Goal: Task Accomplishment & Management: Complete application form

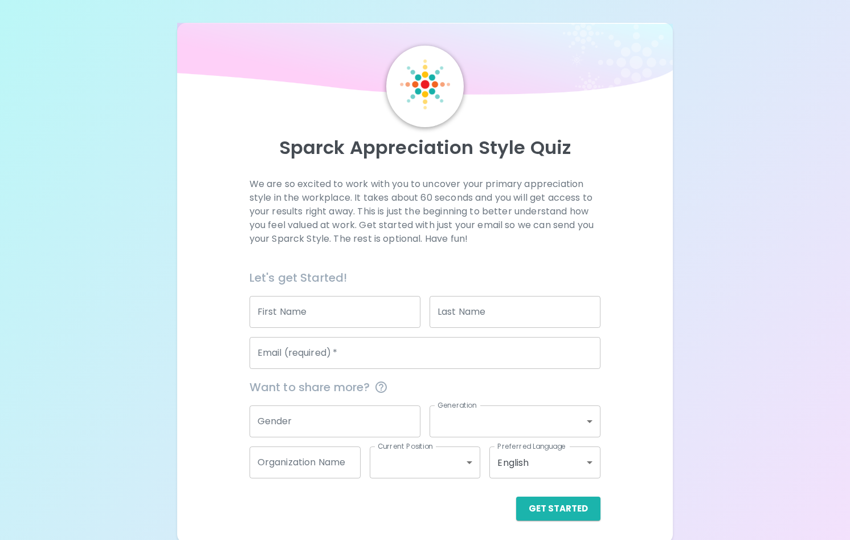
click at [312, 313] on input "First Name" at bounding box center [335, 312] width 171 height 32
type input "[PERSON_NAME]"
type input "[PERSON_NAME][EMAIL_ADDRESS][PERSON_NAME][DOMAIN_NAME]"
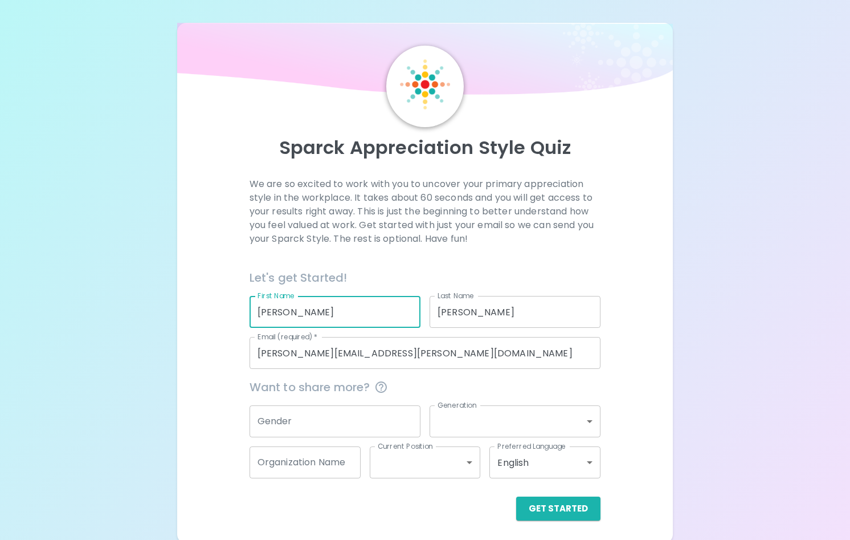
click at [324, 419] on input "Gender" at bounding box center [335, 421] width 171 height 32
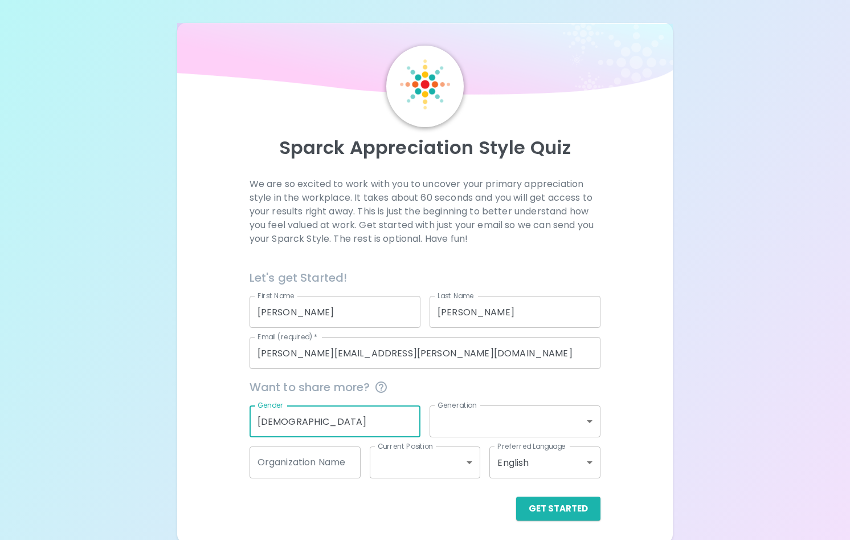
type input "[DEMOGRAPHIC_DATA]"
click at [439, 418] on body "Sparck Appreciation Style Quiz We are so excited to work with you to uncover yo…" at bounding box center [425, 271] width 850 height 543
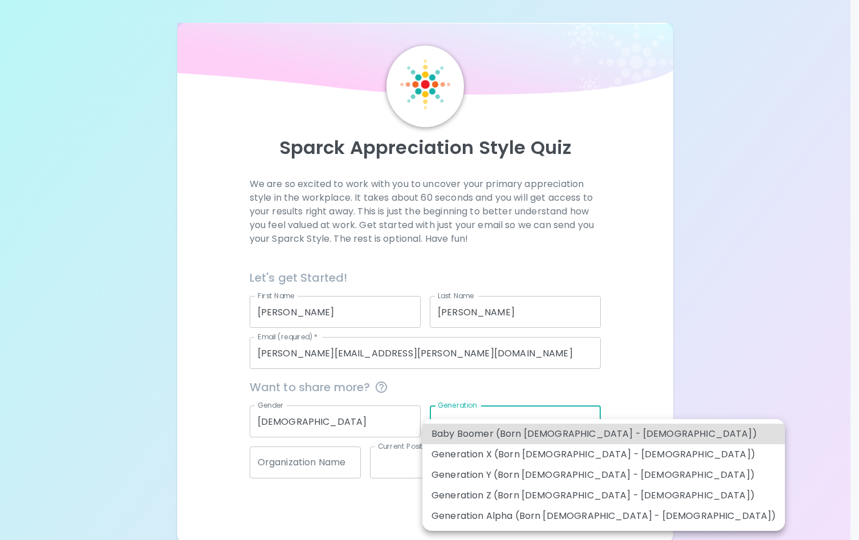
drag, startPoint x: 669, startPoint y: 327, endPoint x: 663, endPoint y: 328, distance: 5.8
click at [668, 328] on div at bounding box center [429, 270] width 859 height 540
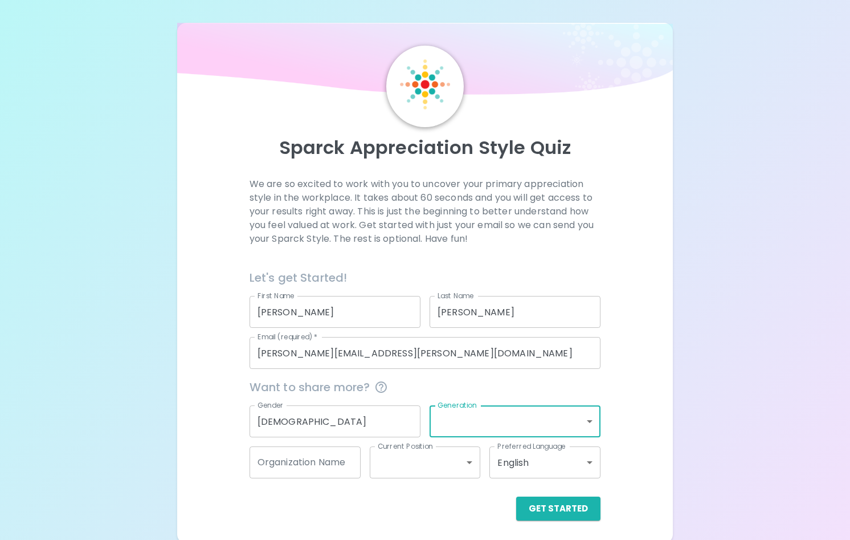
scroll to position [3, 0]
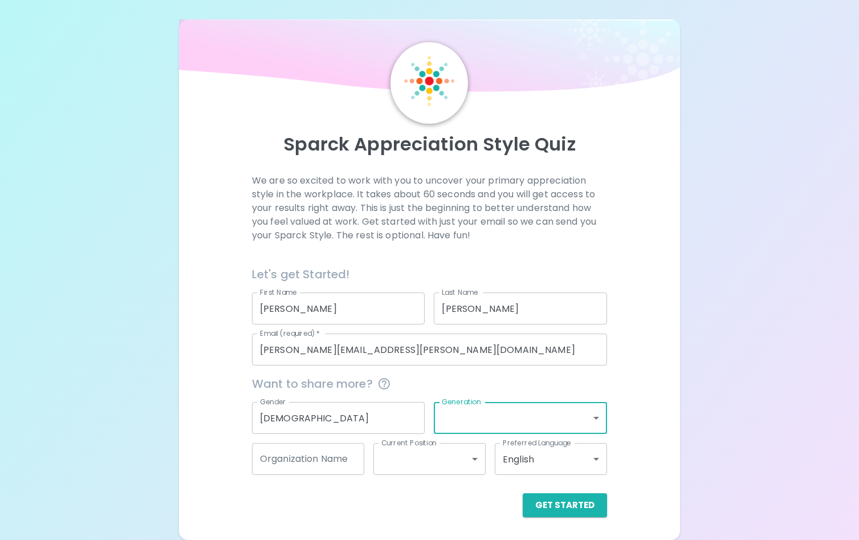
click at [451, 421] on body "Sparck Appreciation Style Quiz We are so excited to work with you to uncover yo…" at bounding box center [429, 268] width 859 height 543
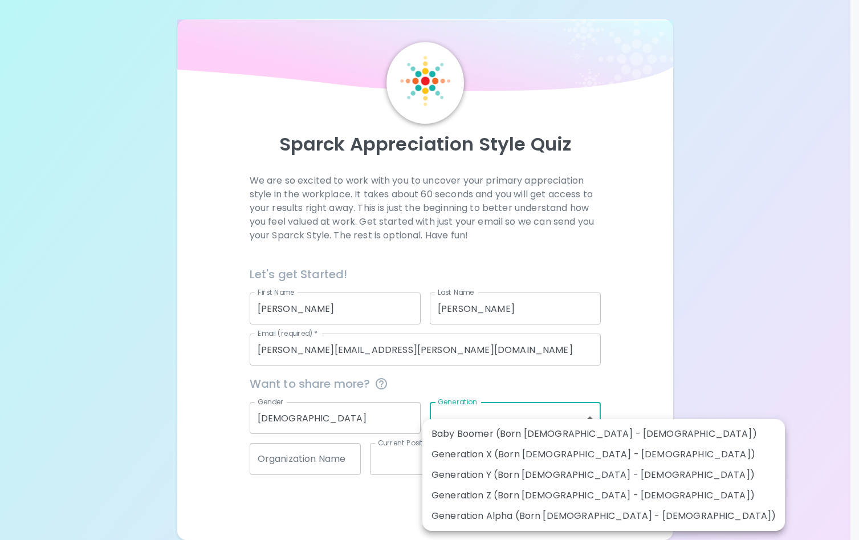
click at [490, 498] on li "Generation Z (Born [DEMOGRAPHIC_DATA] - [DEMOGRAPHIC_DATA])" at bounding box center [603, 495] width 362 height 21
type input "generation_z"
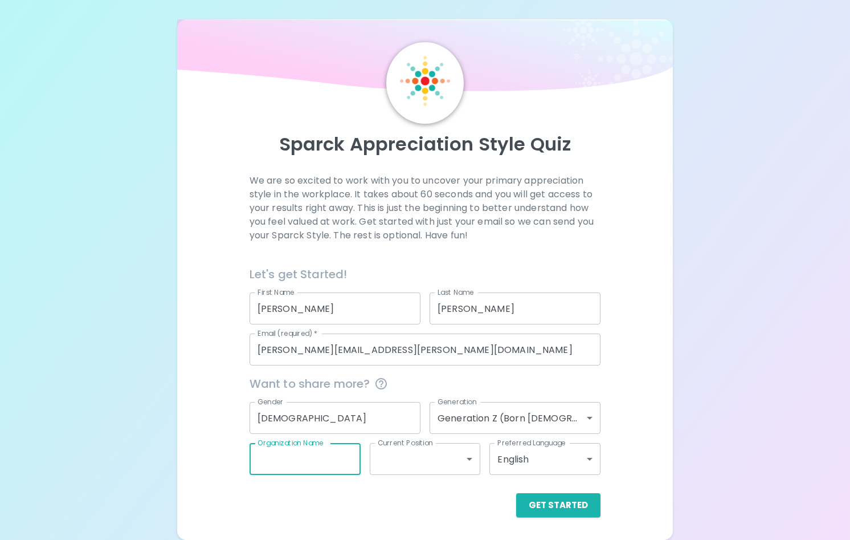
click at [282, 462] on input "Organization Name" at bounding box center [305, 459] width 111 height 32
type input "Prolink"
click at [398, 455] on body "Sparck Appreciation Style Quiz We are so excited to work with you to uncover yo…" at bounding box center [425, 268] width 850 height 543
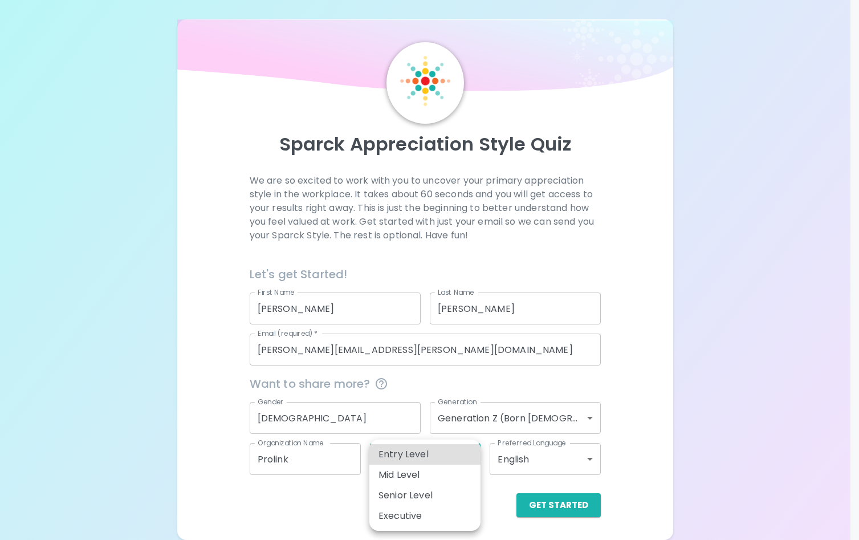
click at [415, 457] on li "Entry Level" at bounding box center [424, 454] width 111 height 21
type input "entry_level"
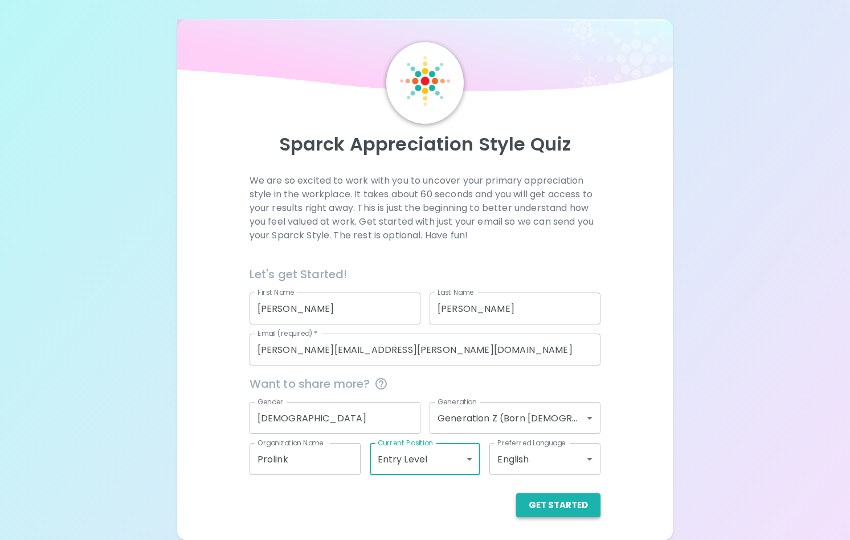
click at [541, 511] on button "Get Started" at bounding box center [558, 505] width 84 height 24
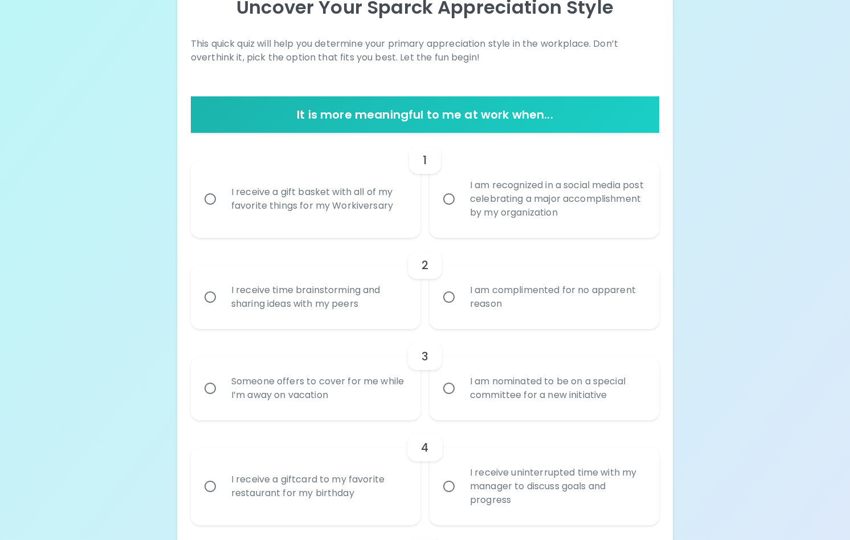
scroll to position [0, 0]
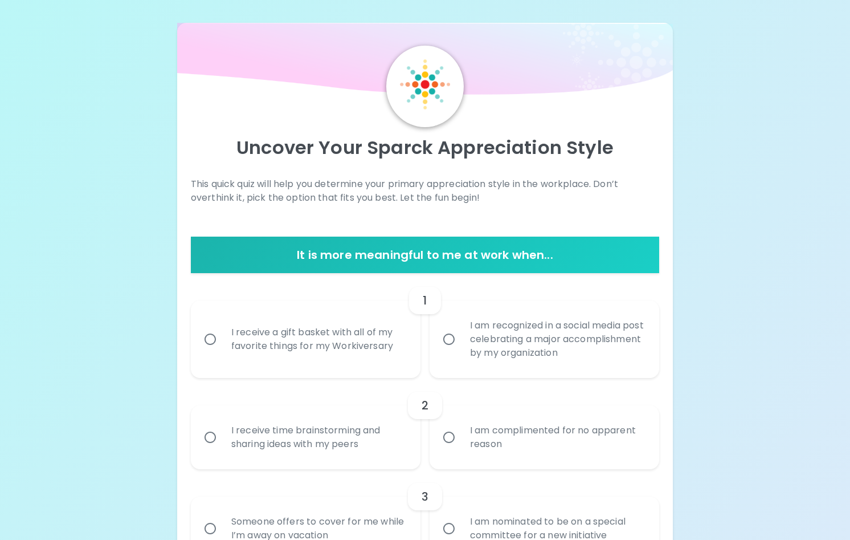
click at [512, 343] on div "I am recognized in a social media post celebrating a major accomplishment by my…" at bounding box center [557, 339] width 192 height 68
click at [461, 343] on input "I am recognized in a social media post celebrating a major accomplishment by my…" at bounding box center [449, 339] width 24 height 24
radio input "true"
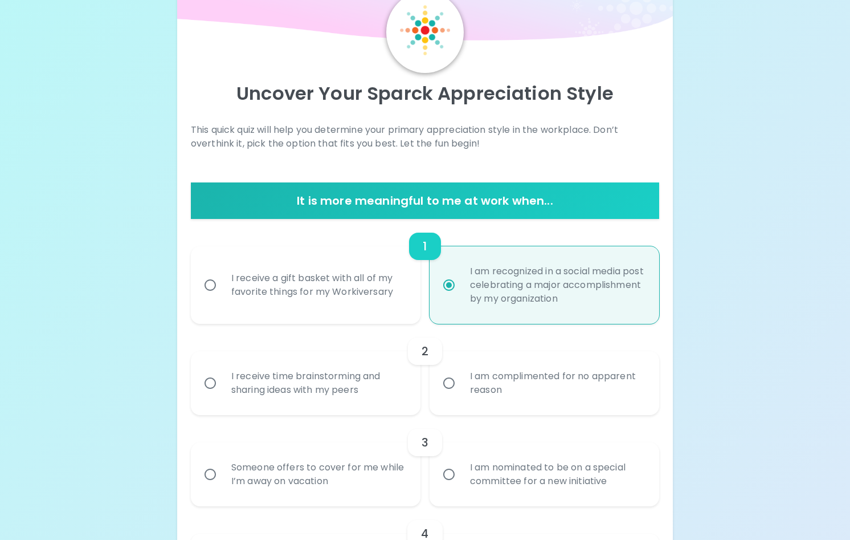
scroll to position [91, 0]
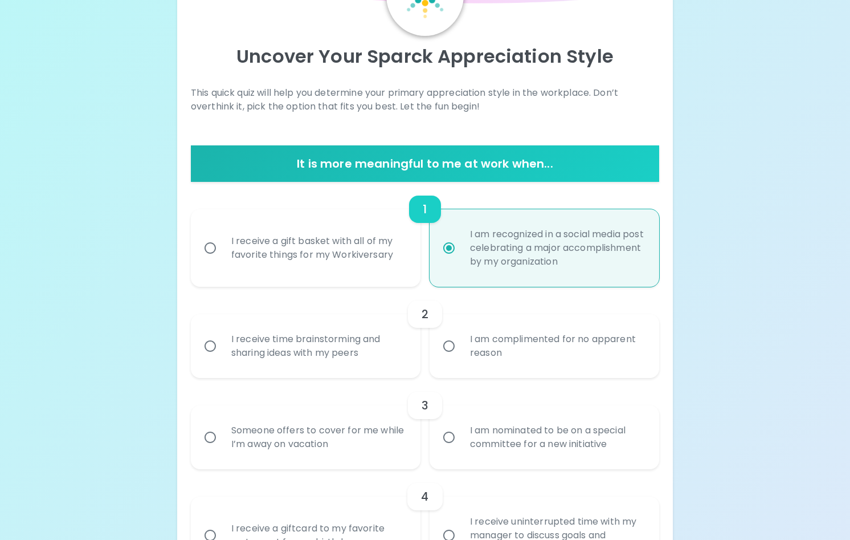
click at [443, 357] on input "I am complimented for no apparent reason" at bounding box center [449, 346] width 24 height 24
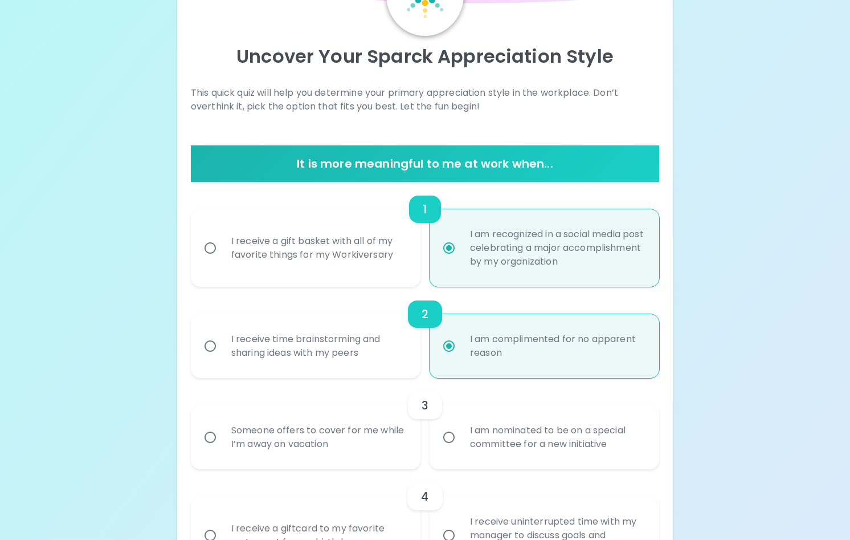
scroll to position [182, 0]
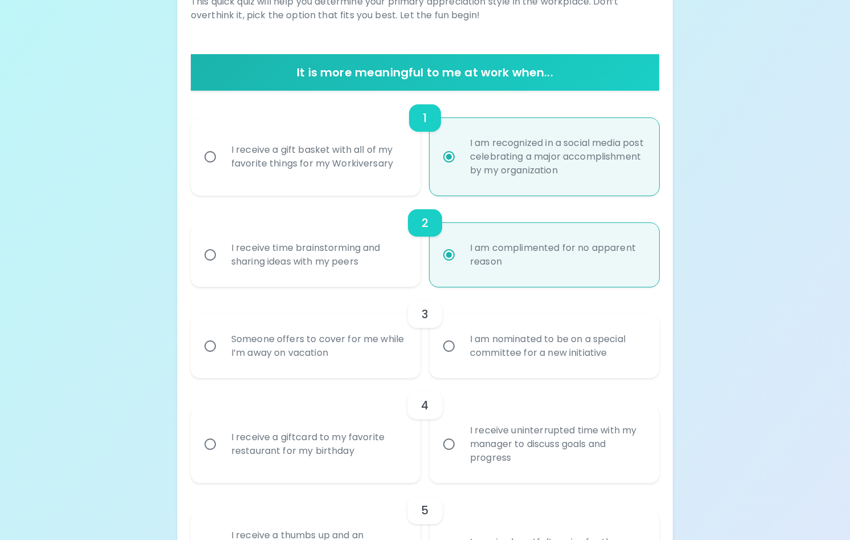
radio input "true"
click at [483, 363] on div "I am nominated to be on a special committee for a new initiative" at bounding box center [557, 346] width 192 height 55
click at [461, 358] on input "I am nominated to be on a special committee for a new initiative" at bounding box center [449, 346] width 24 height 24
radio input "false"
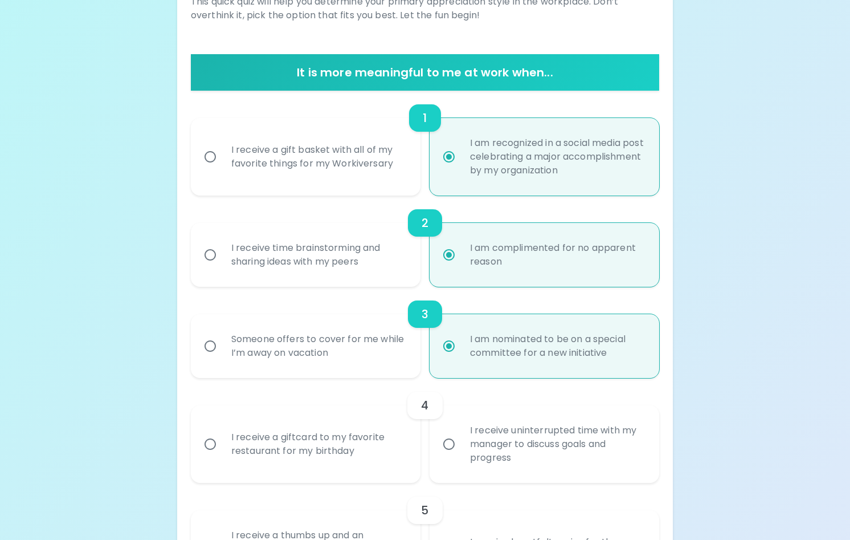
scroll to position [274, 0]
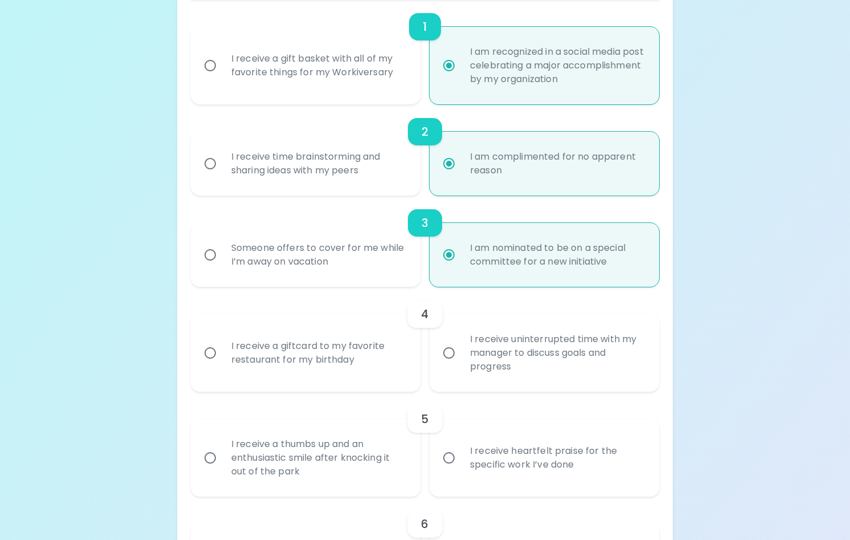
radio input "true"
click at [362, 369] on div "I receive a giftcard to my favorite restaurant for my birthday" at bounding box center [318, 352] width 192 height 55
click at [222, 365] on input "I receive a giftcard to my favorite restaurant for my birthday" at bounding box center [210, 353] width 24 height 24
radio input "false"
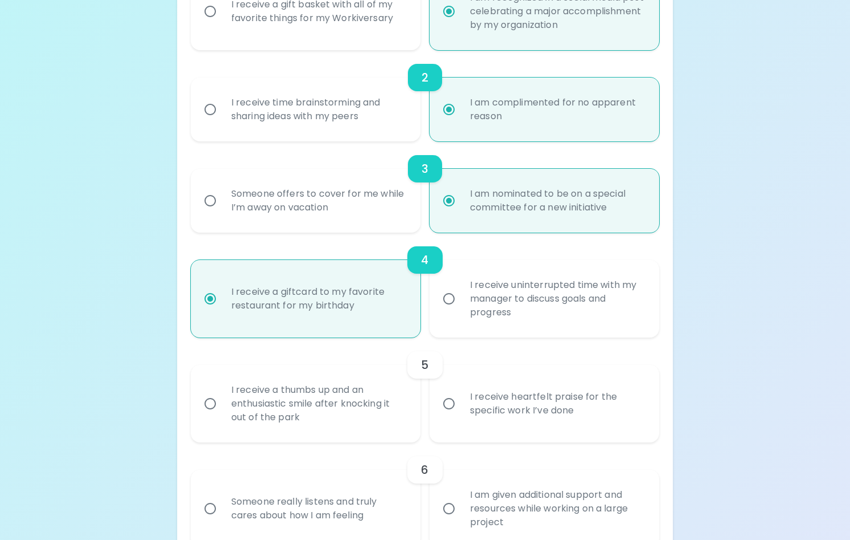
scroll to position [365, 0]
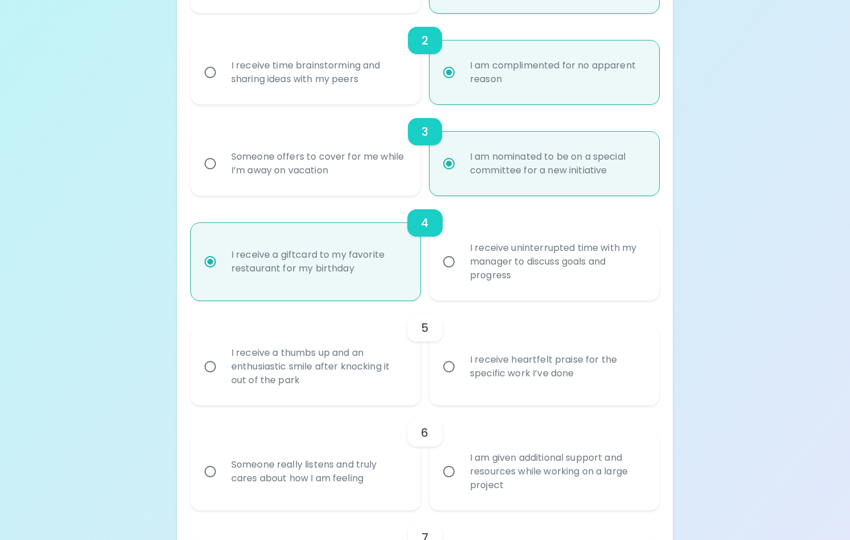
radio input "true"
click at [389, 381] on div "I receive a thumbs up and an enthusiastic smile after knocking it out of the pa…" at bounding box center [318, 366] width 192 height 68
click at [222, 378] on input "I receive a thumbs up and an enthusiastic smile after knocking it out of the pa…" at bounding box center [210, 367] width 24 height 24
radio input "false"
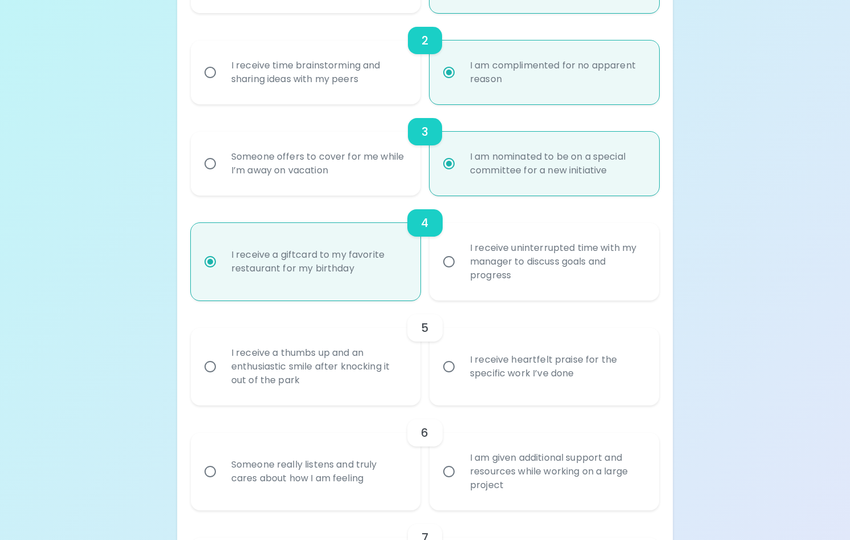
radio input "false"
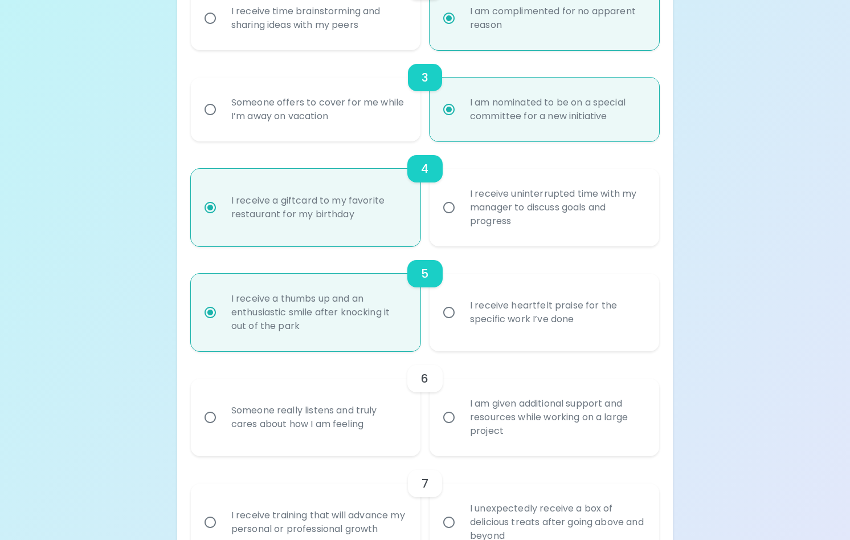
scroll to position [456, 0]
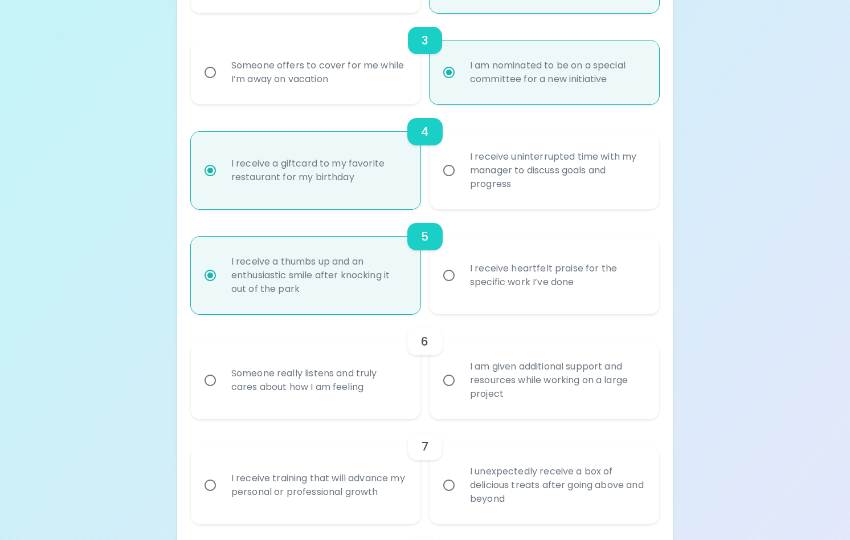
radio input "true"
click at [478, 264] on div "I receive heartfelt praise for the specific work I’ve done" at bounding box center [557, 275] width 192 height 55
click at [461, 264] on input "I receive heartfelt praise for the specific work I’ve done" at bounding box center [449, 275] width 24 height 24
radio input "false"
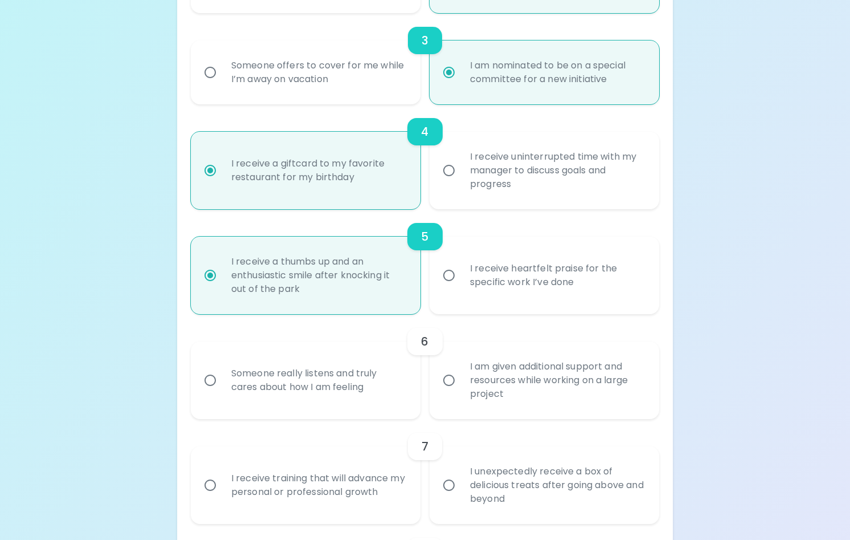
radio input "false"
radio input "true"
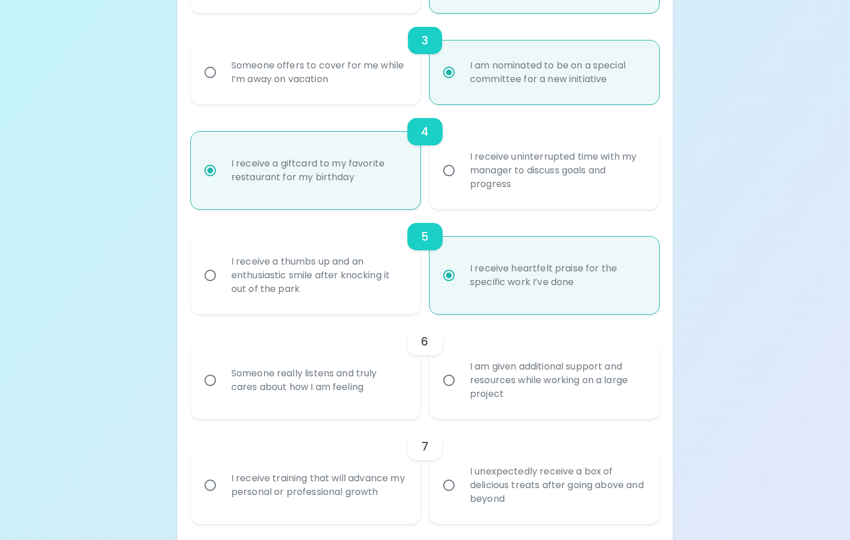
radio input "true"
click at [316, 398] on div "Someone really listens and truly cares about how I am feeling" at bounding box center [318, 380] width 192 height 55
click at [222, 392] on input "Someone really listens and truly cares about how I am feeling" at bounding box center [210, 380] width 24 height 24
radio input "false"
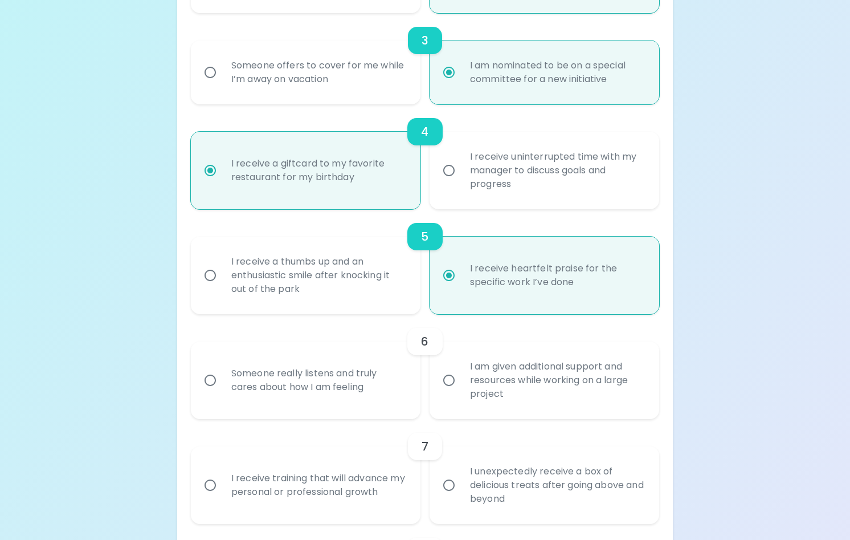
radio input "false"
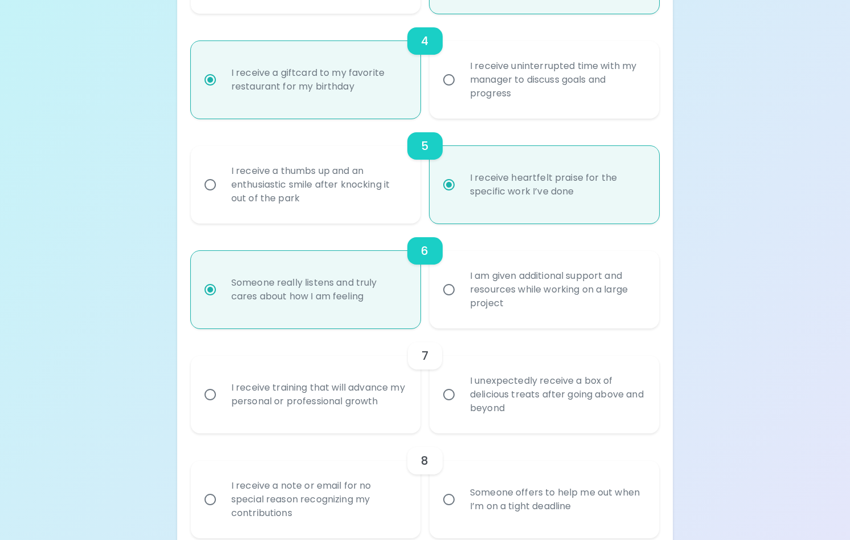
scroll to position [547, 0]
radio input "true"
click at [340, 412] on div "I receive training that will advance my personal or professional growth" at bounding box center [318, 393] width 192 height 55
click at [222, 406] on input "I receive training that will advance my personal or professional growth" at bounding box center [210, 394] width 24 height 24
radio input "false"
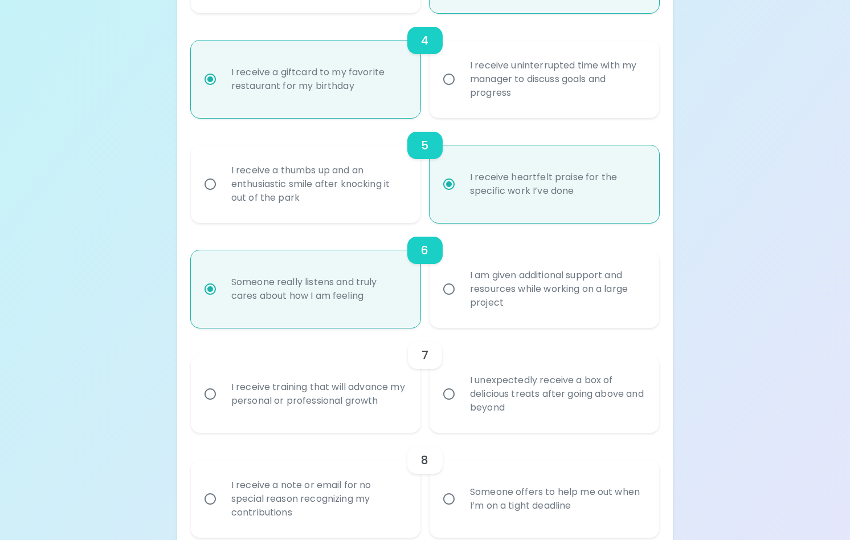
radio input "false"
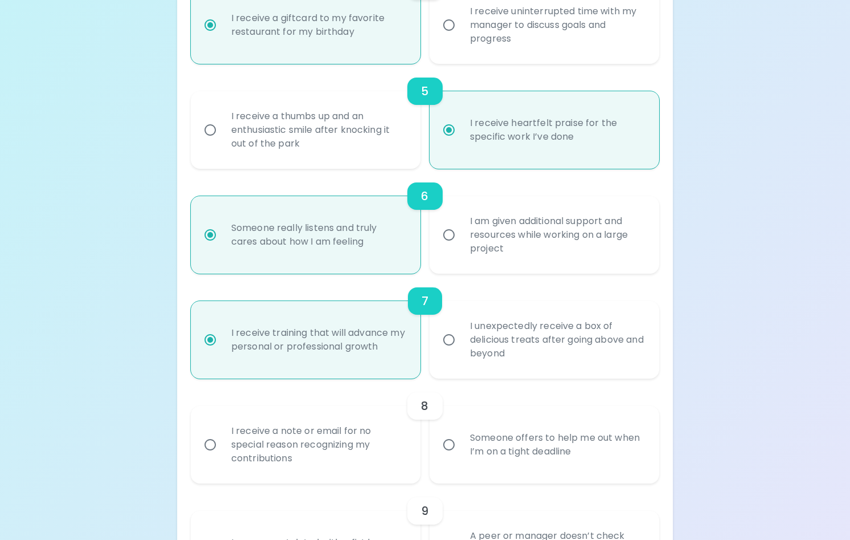
scroll to position [638, 0]
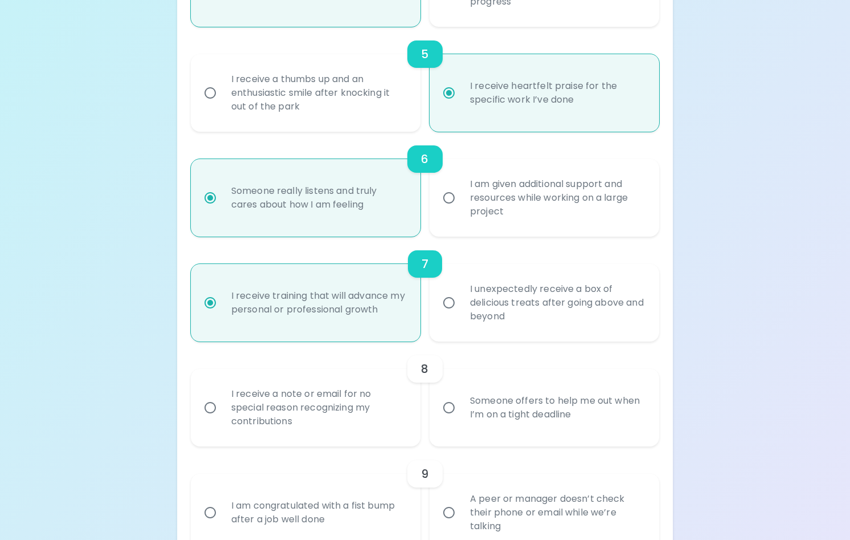
radio input "true"
click at [333, 421] on div "I receive a note or email for no special reason recognizing my contributions" at bounding box center [318, 407] width 192 height 68
click at [222, 419] on input "I receive a note or email for no special reason recognizing my contributions" at bounding box center [210, 408] width 24 height 24
radio input "false"
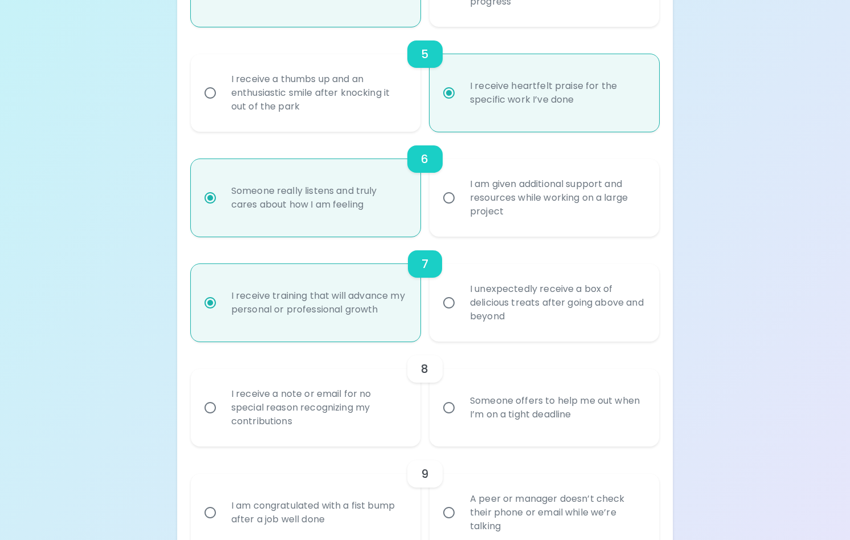
radio input "false"
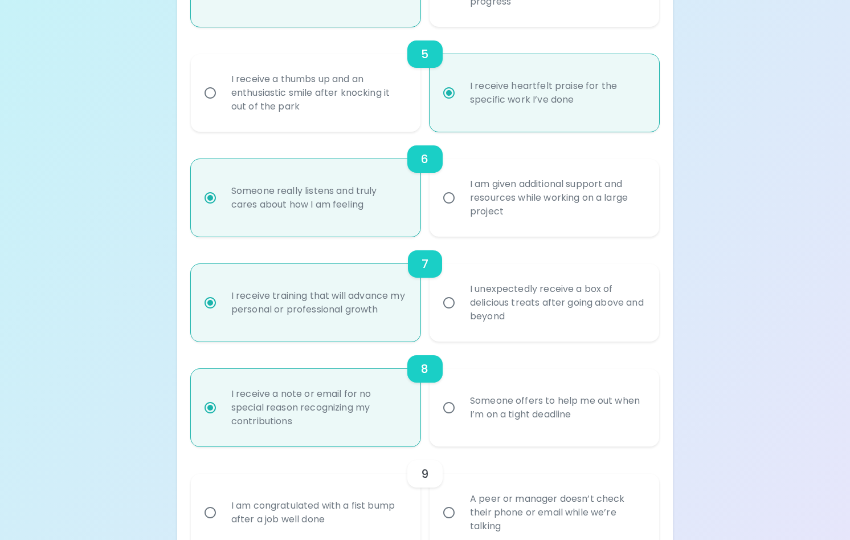
scroll to position [730, 0]
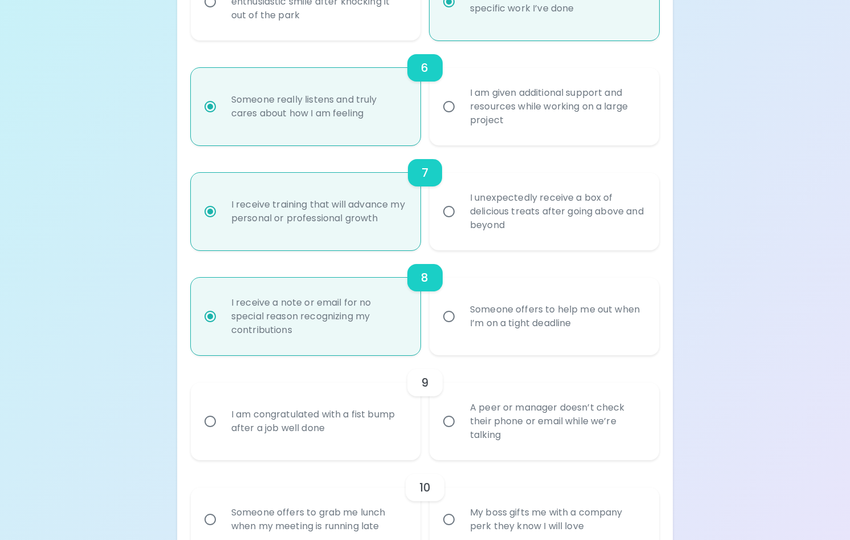
radio input "true"
click at [519, 304] on div "Someone offers to help me out when I’m on a tight deadline" at bounding box center [557, 316] width 192 height 55
click at [461, 304] on input "Someone offers to help me out when I’m on a tight deadline" at bounding box center [449, 316] width 24 height 24
radio input "false"
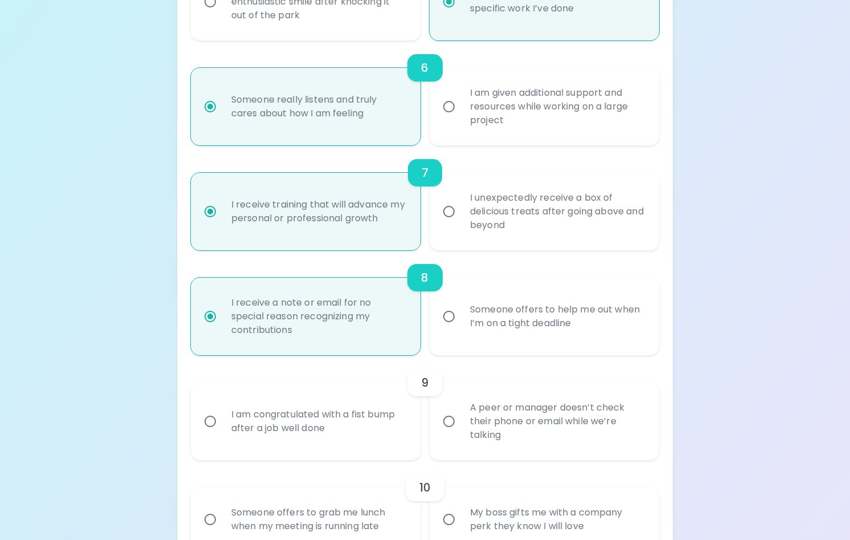
radio input "false"
radio input "true"
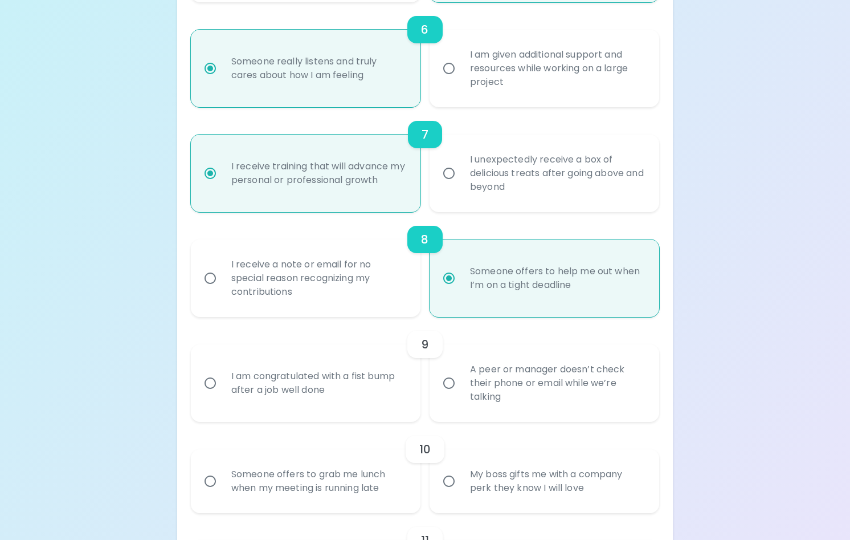
scroll to position [787, 0]
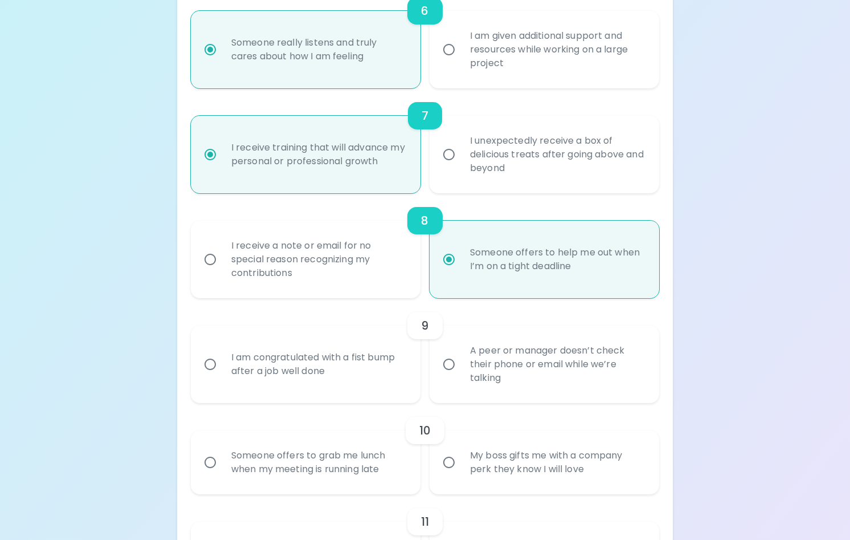
radio input "true"
click at [319, 368] on div "I am congratulated with a fist bump after a job well done" at bounding box center [318, 364] width 192 height 55
click at [222, 368] on input "I am congratulated with a fist bump after a job well done" at bounding box center [210, 364] width 24 height 24
radio input "false"
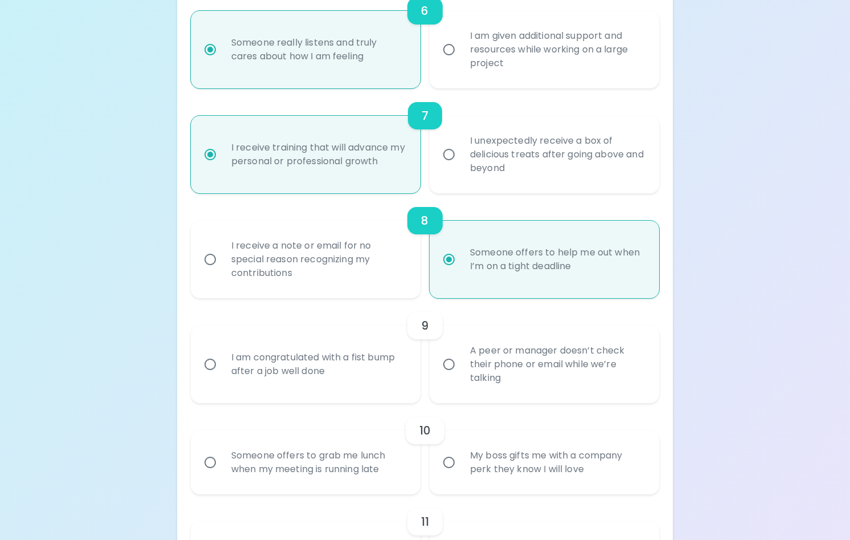
radio input "false"
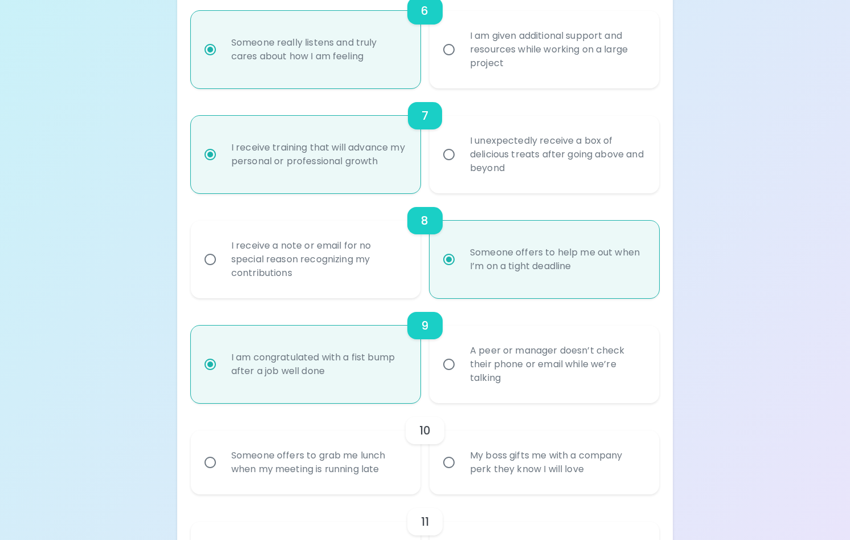
scroll to position [878, 0]
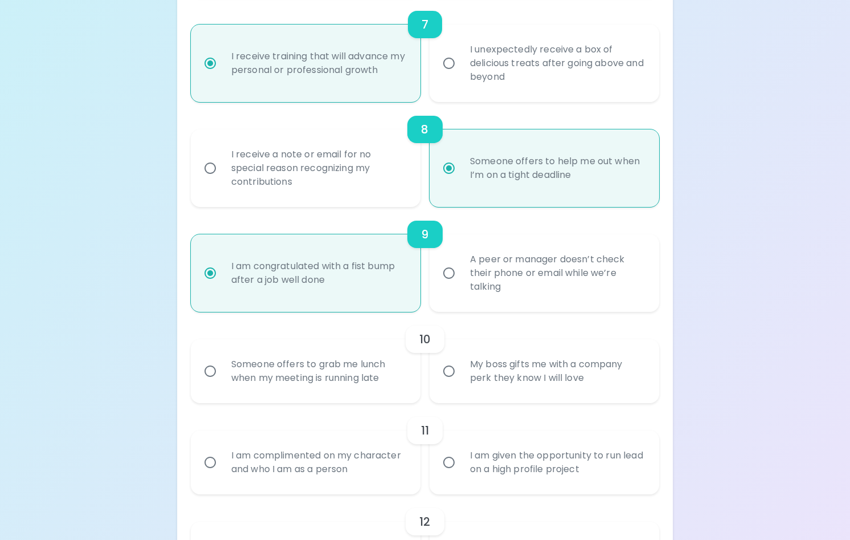
radio input "true"
click at [474, 390] on div "My boss gifts me with a company perk they know I will love" at bounding box center [557, 371] width 192 height 55
click at [461, 383] on input "My boss gifts me with a company perk they know I will love" at bounding box center [449, 371] width 24 height 24
radio input "false"
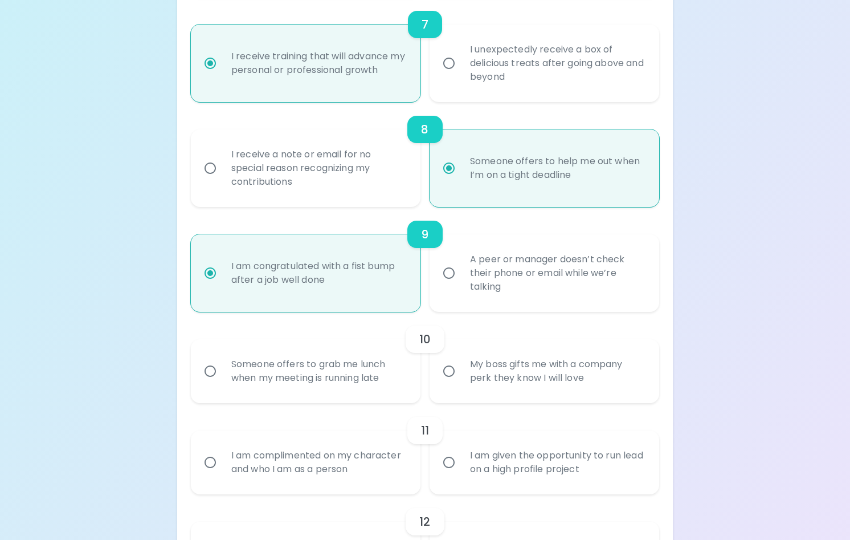
radio input "false"
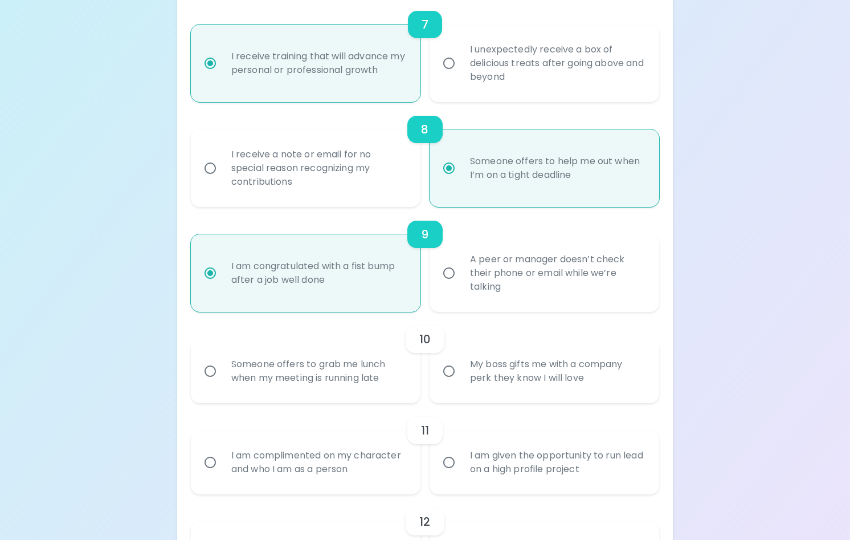
radio input "false"
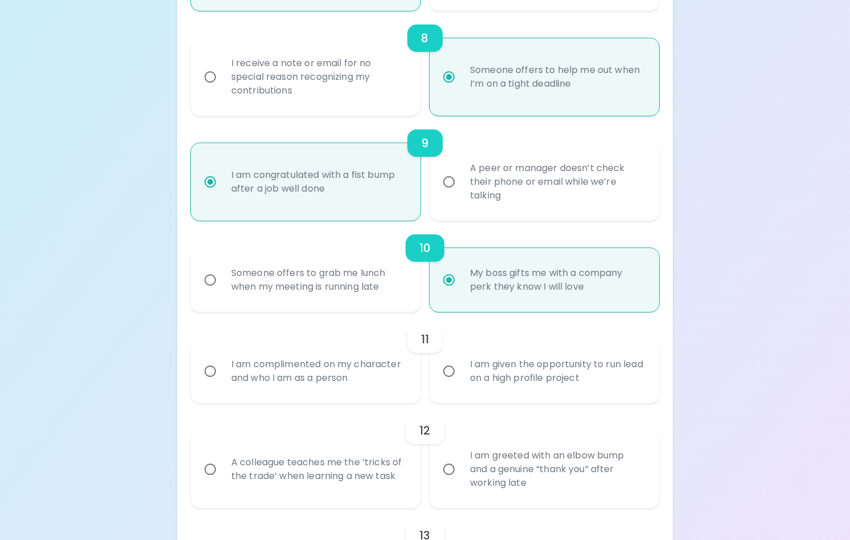
radio input "true"
click at [254, 366] on div "I am complimented on my character and who I am as a person" at bounding box center [318, 371] width 192 height 55
click at [222, 366] on input "I am complimented on my character and who I am as a person" at bounding box center [210, 371] width 24 height 24
radio input "false"
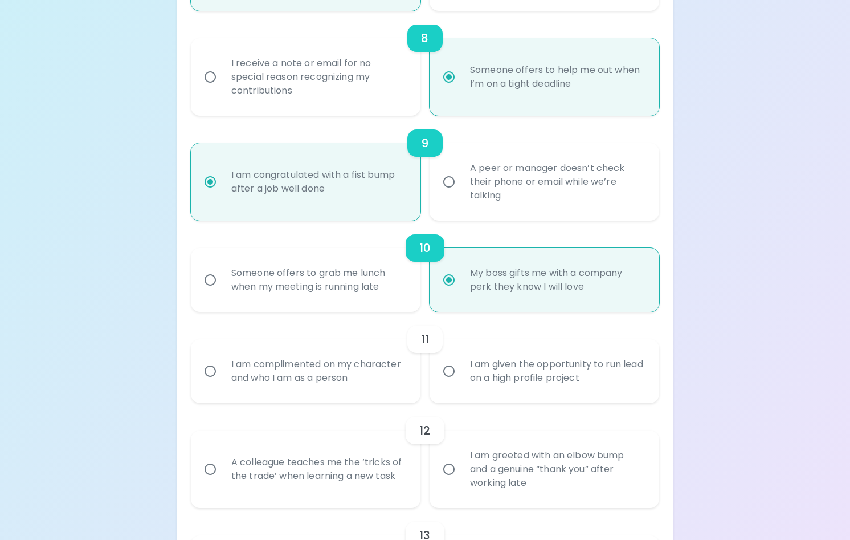
radio input "false"
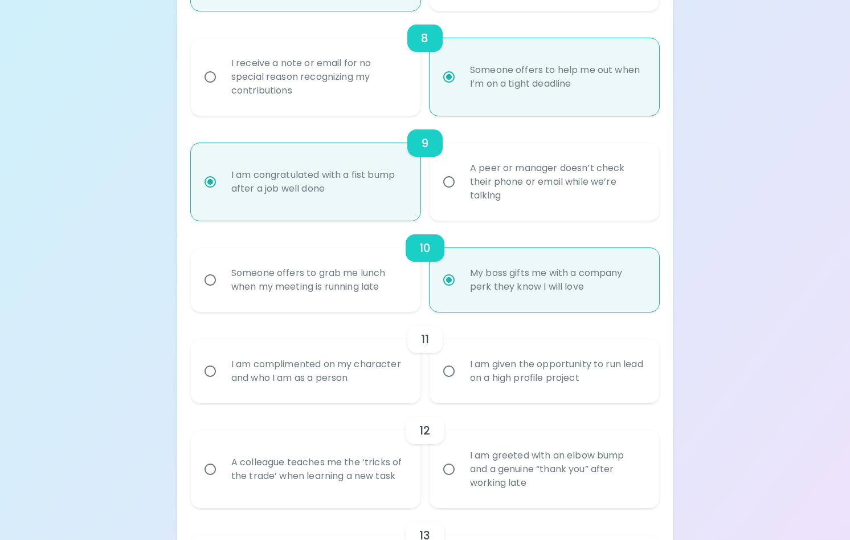
radio input "false"
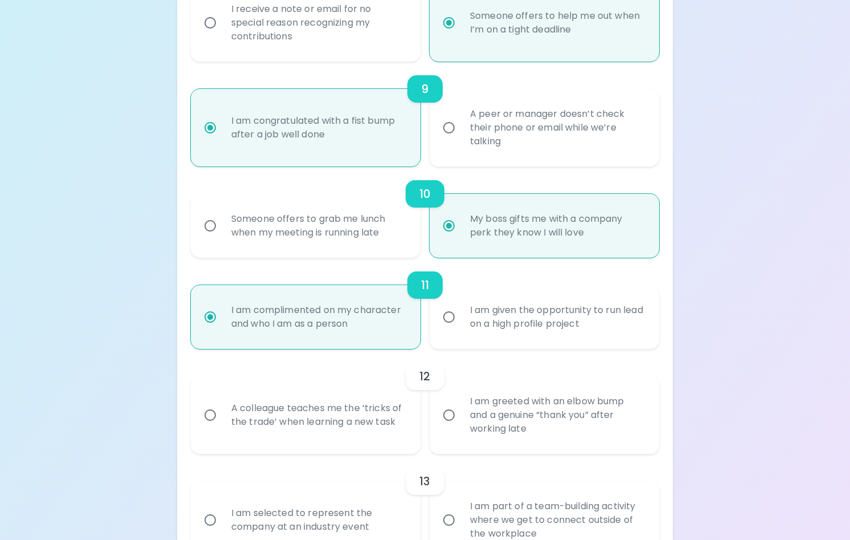
scroll to position [1060, 0]
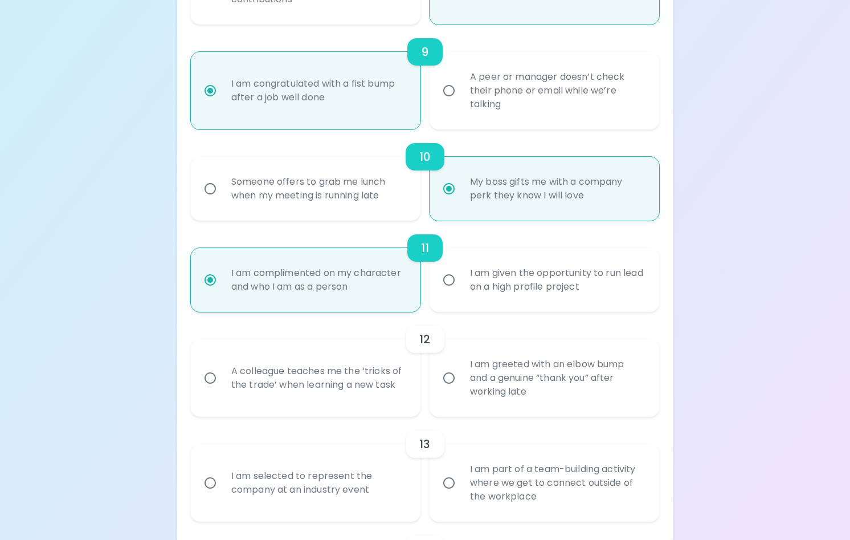
radio input "true"
click at [476, 297] on div "I am given the opportunity to run lead on a high profile project" at bounding box center [557, 279] width 192 height 55
click at [461, 292] on input "I am given the opportunity to run lead on a high profile project" at bounding box center [449, 280] width 24 height 24
radio input "false"
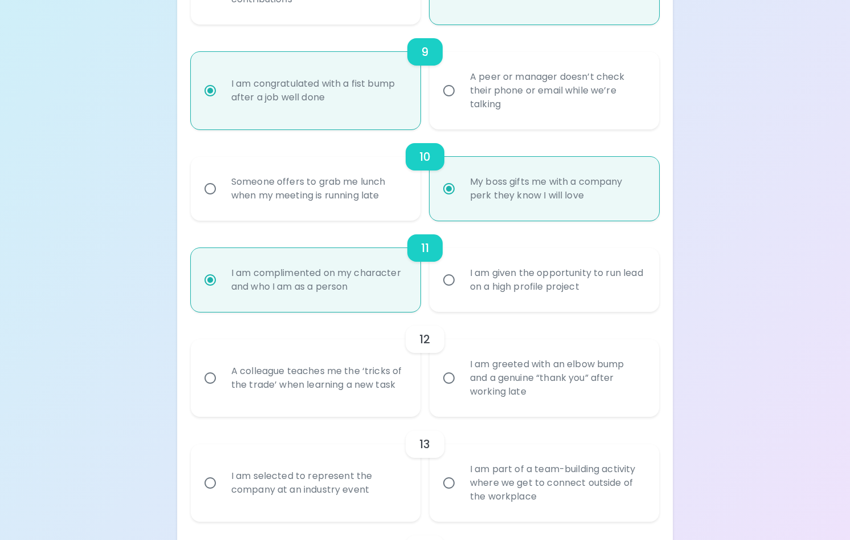
radio input "false"
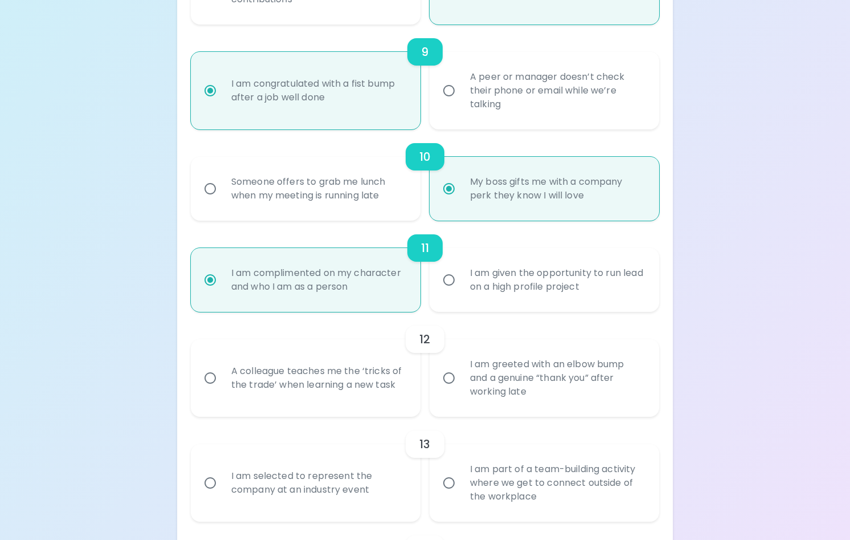
radio input "false"
radio input "true"
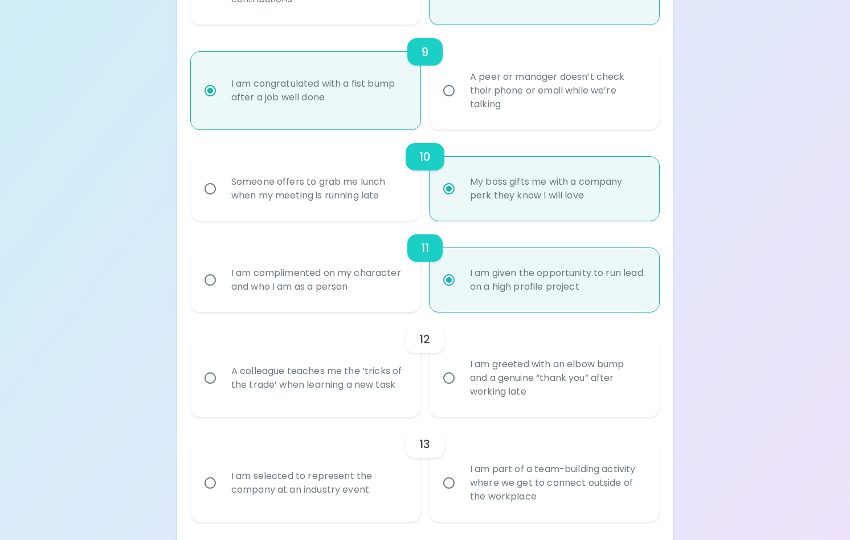
radio input "true"
click at [471, 395] on div "I am greeted with an elbow bump and a genuine “thank you” after working late" at bounding box center [557, 378] width 192 height 68
click at [461, 390] on input "I am greeted with an elbow bump and a genuine “thank you” after working late" at bounding box center [449, 378] width 24 height 24
radio input "false"
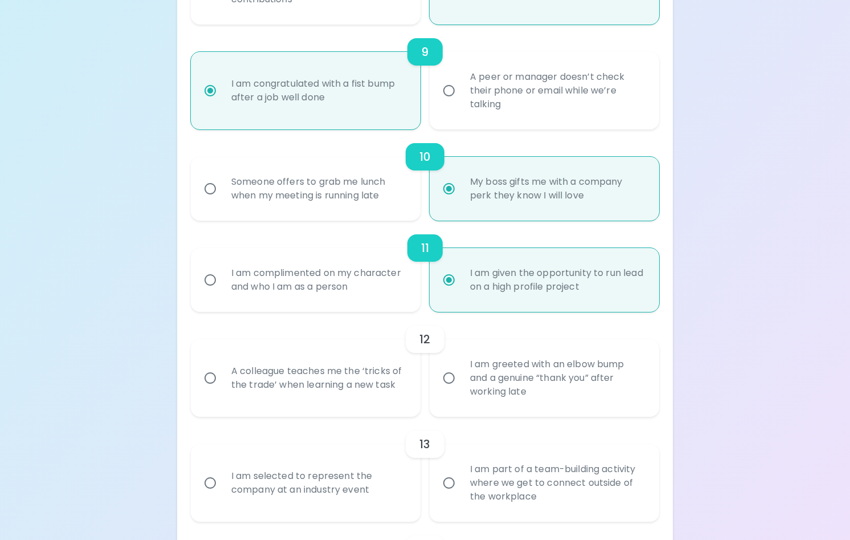
radio input "false"
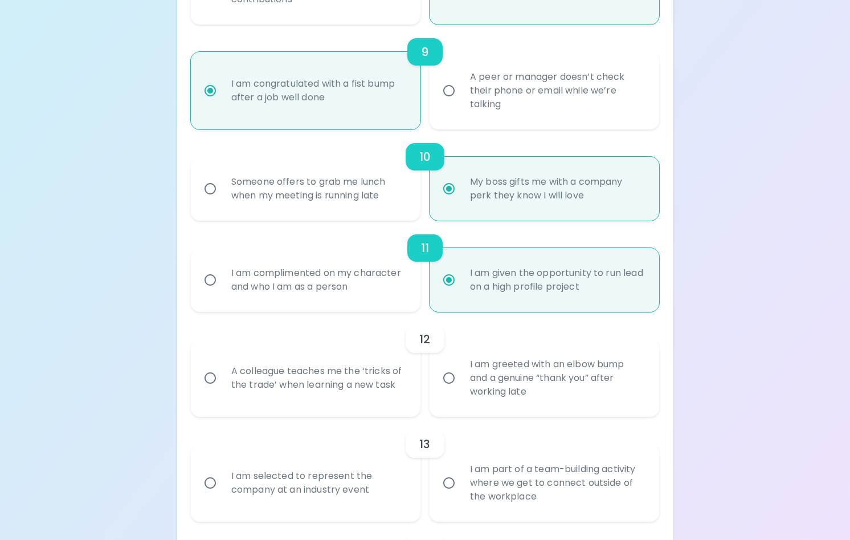
radio input "false"
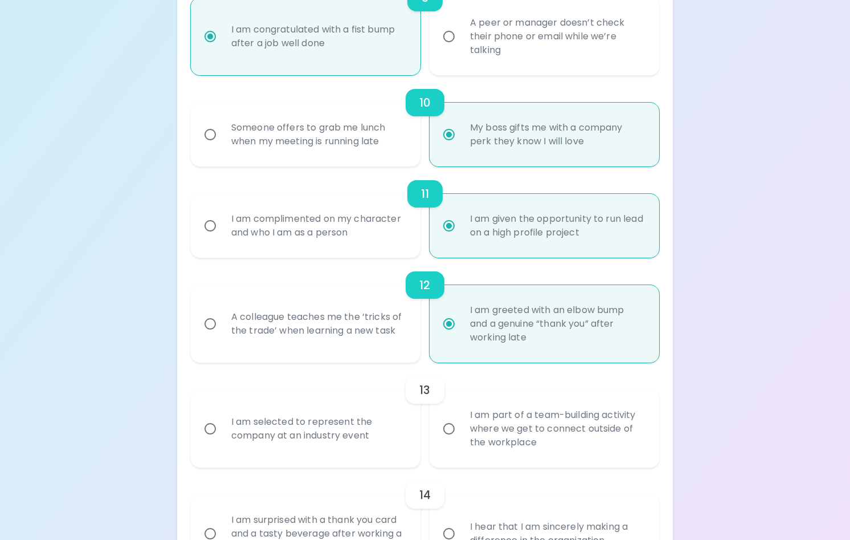
scroll to position [1151, 0]
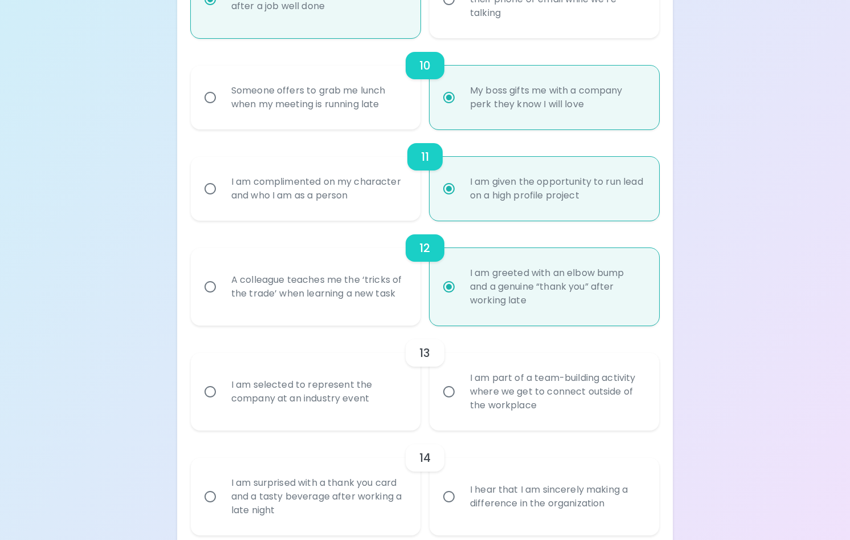
radio input "true"
click at [320, 412] on div "I am selected to represent the company at an industry event" at bounding box center [318, 391] width 192 height 55
click at [222, 404] on input "I am selected to represent the company at an industry event" at bounding box center [210, 392] width 24 height 24
radio input "false"
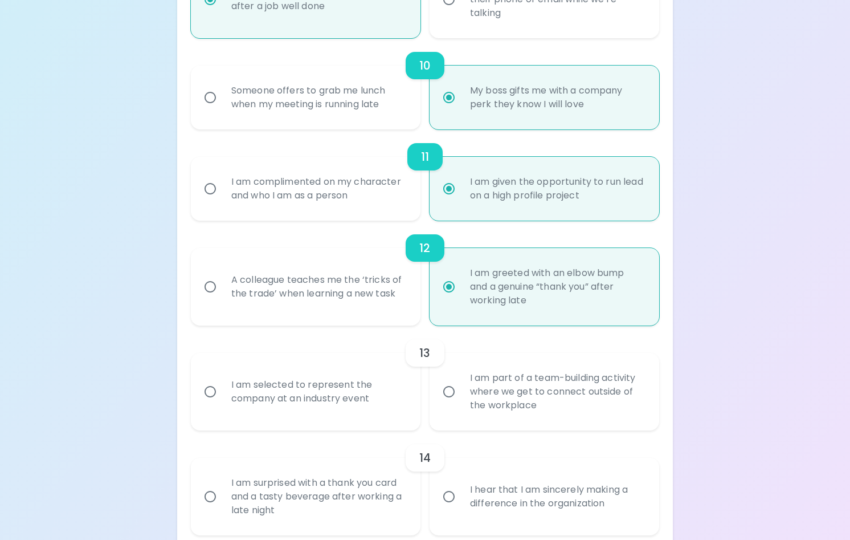
radio input "false"
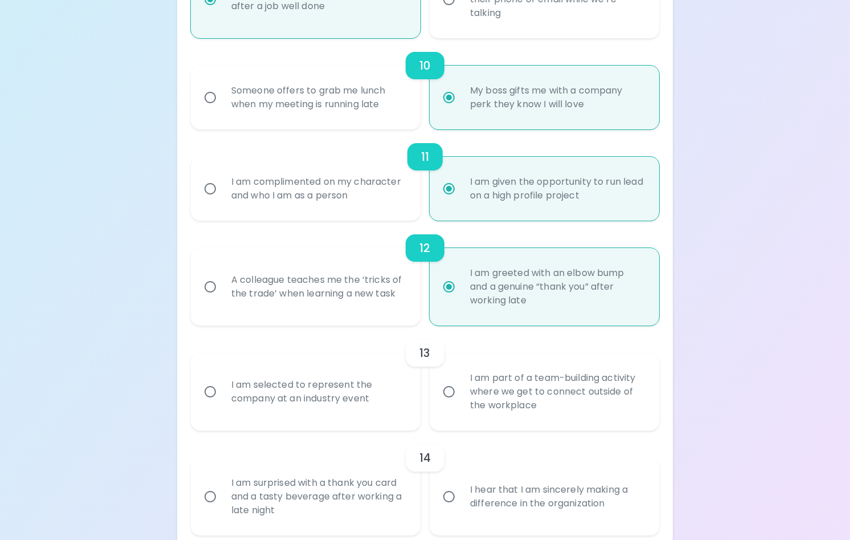
radio input "false"
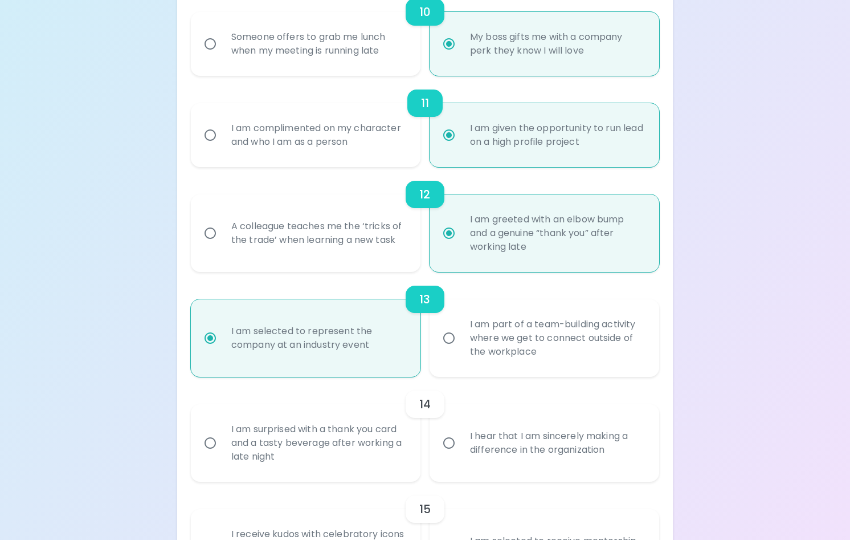
scroll to position [1243, 0]
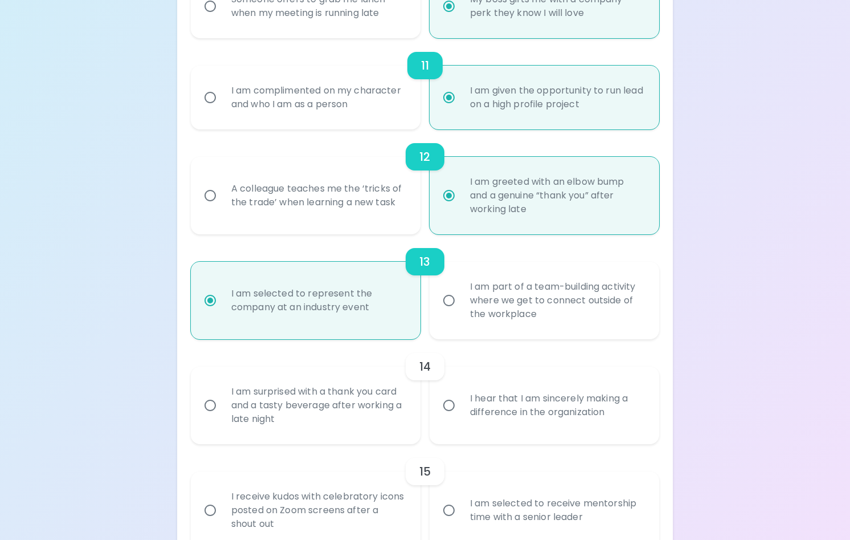
radio input "true"
click at [347, 416] on div "I am surprised with a thank you card and a tasty beverage after working a late …" at bounding box center [318, 405] width 192 height 68
click at [222, 416] on input "I am surprised with a thank you card and a tasty beverage after working a late …" at bounding box center [210, 405] width 24 height 24
radio input "false"
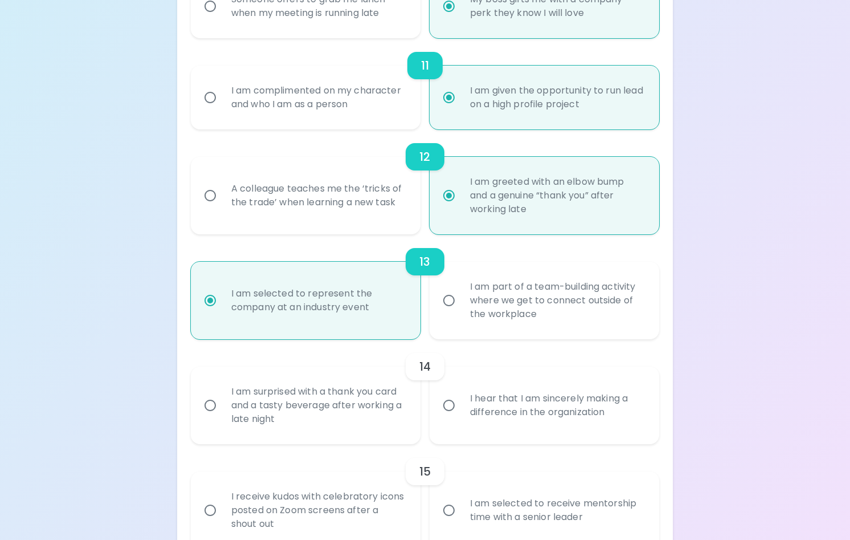
radio input "false"
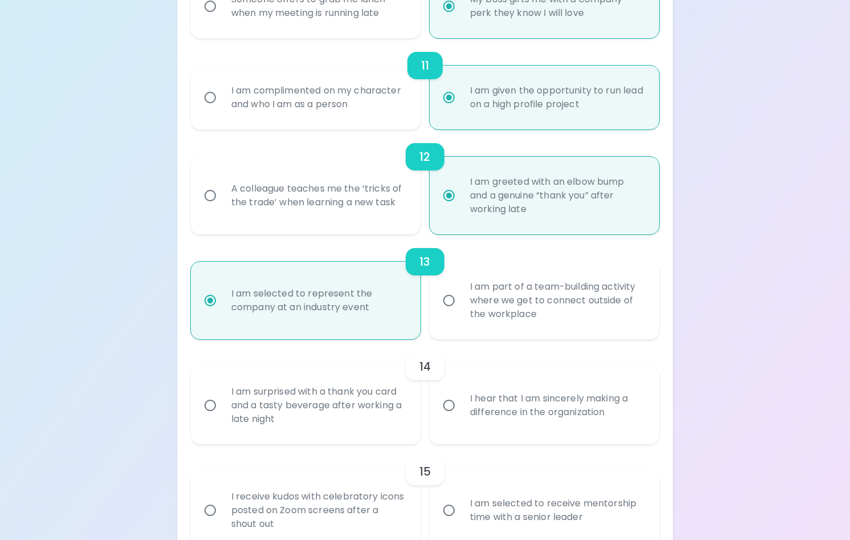
radio input "false"
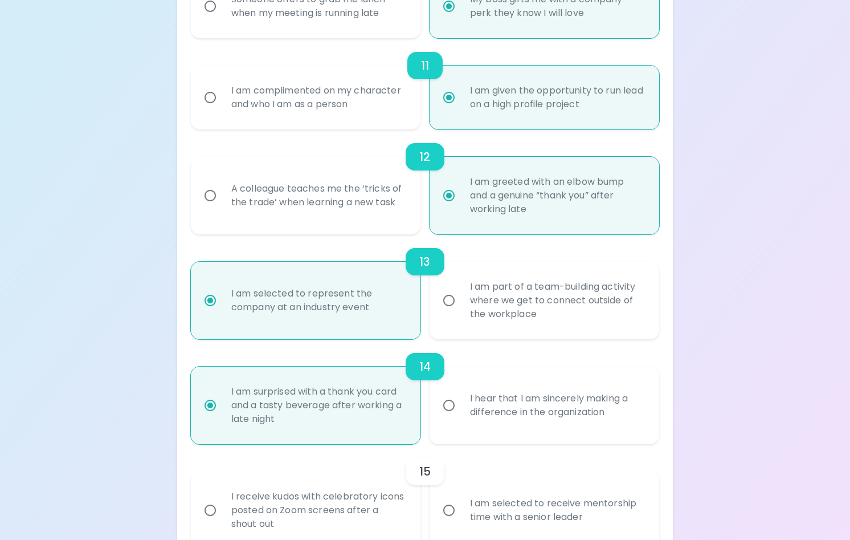
scroll to position [1307, 0]
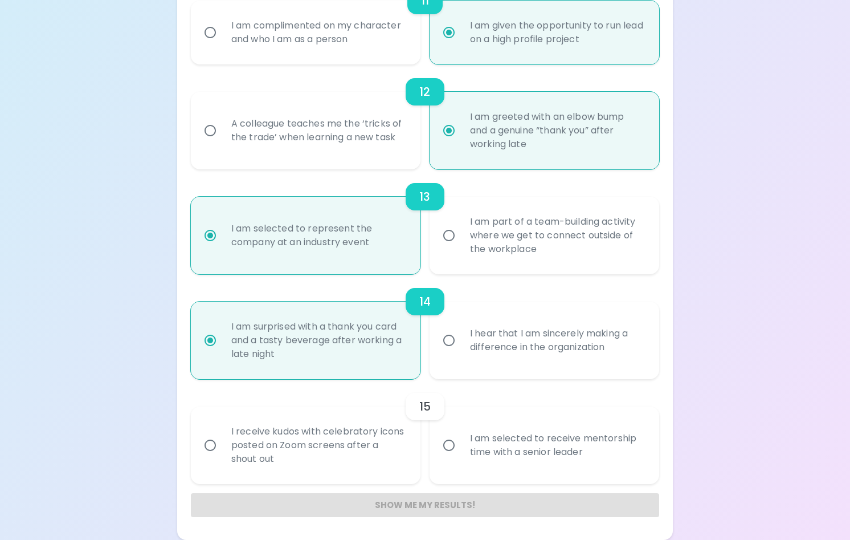
radio input "true"
click at [463, 366] on div "I hear that I am sincerely making a difference in the organization" at bounding box center [557, 340] width 192 height 55
click at [461, 352] on input "I hear that I am sincerely making a difference in the organization" at bounding box center [449, 340] width 24 height 24
radio input "false"
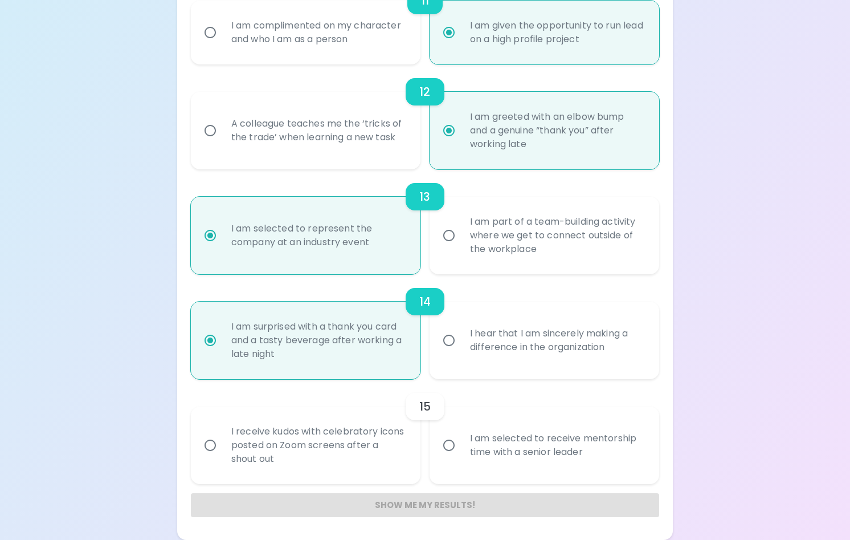
radio input "false"
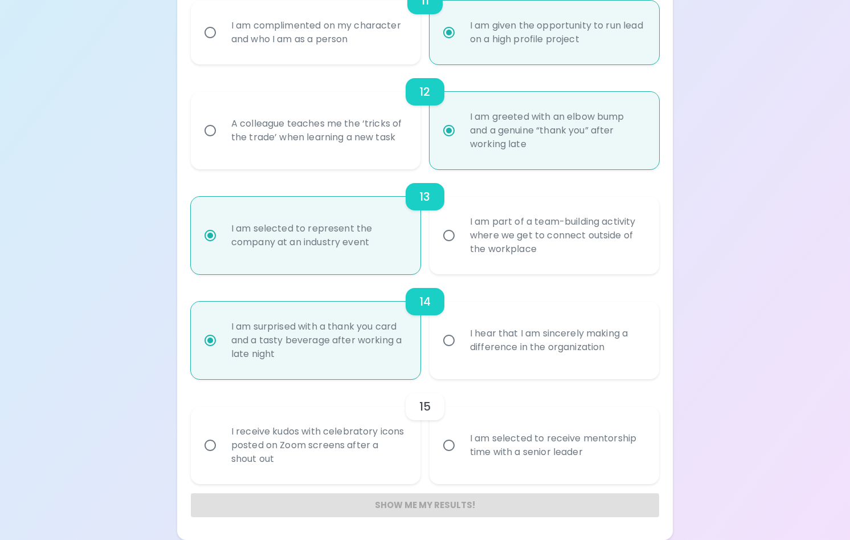
radio input "false"
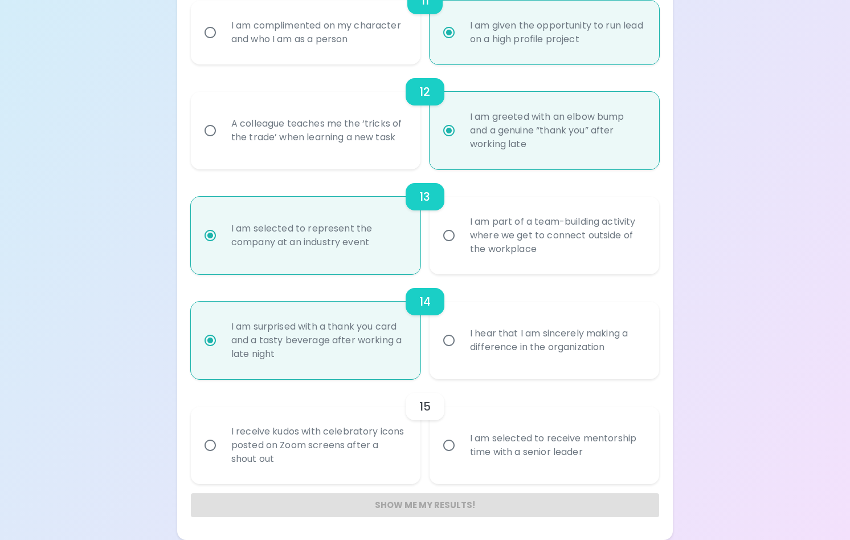
radio input "true"
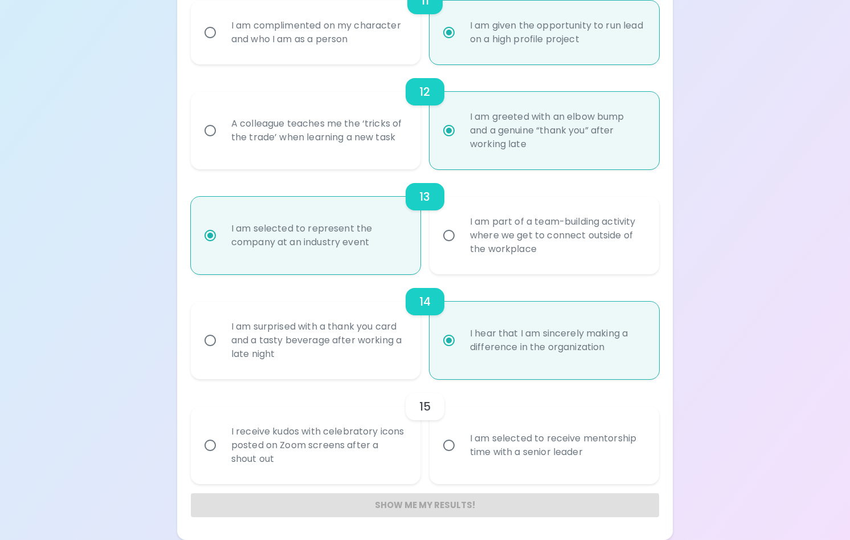
radio input "true"
click at [502, 468] on div "I am selected to receive mentorship time with a senior leader" at bounding box center [557, 445] width 192 height 55
click at [461, 457] on input "I am selected to receive mentorship time with a senior leader" at bounding box center [449, 445] width 24 height 24
radio input "false"
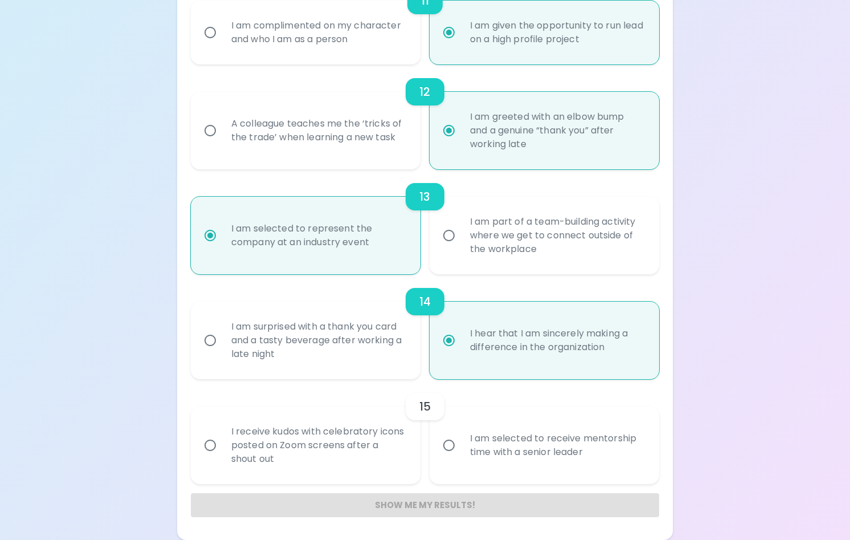
radio input "false"
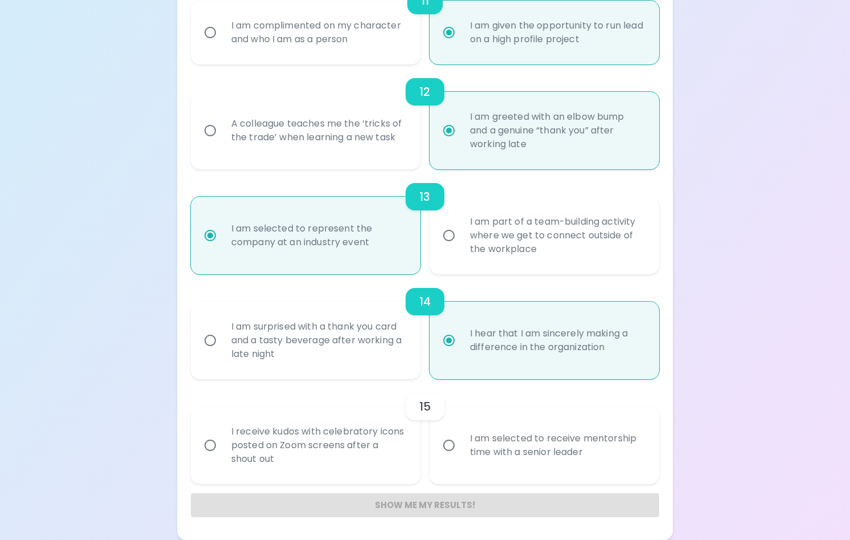
radio input "false"
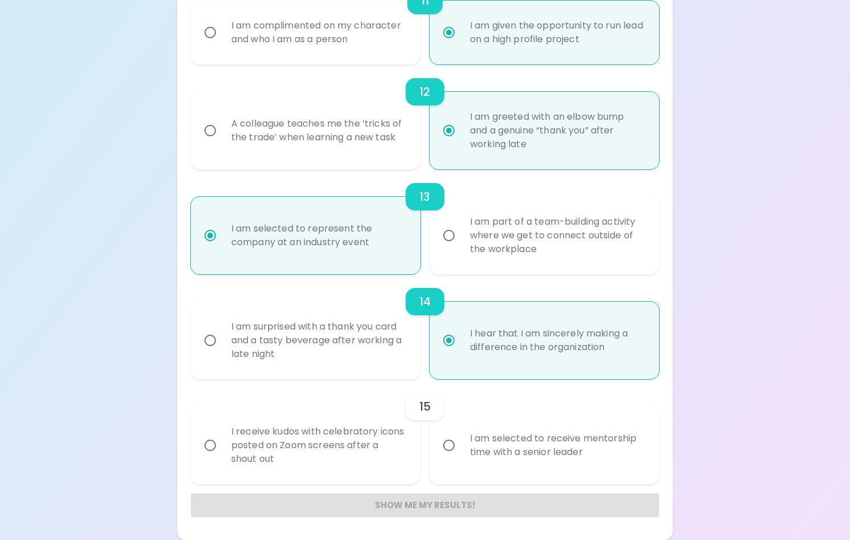
radio input "false"
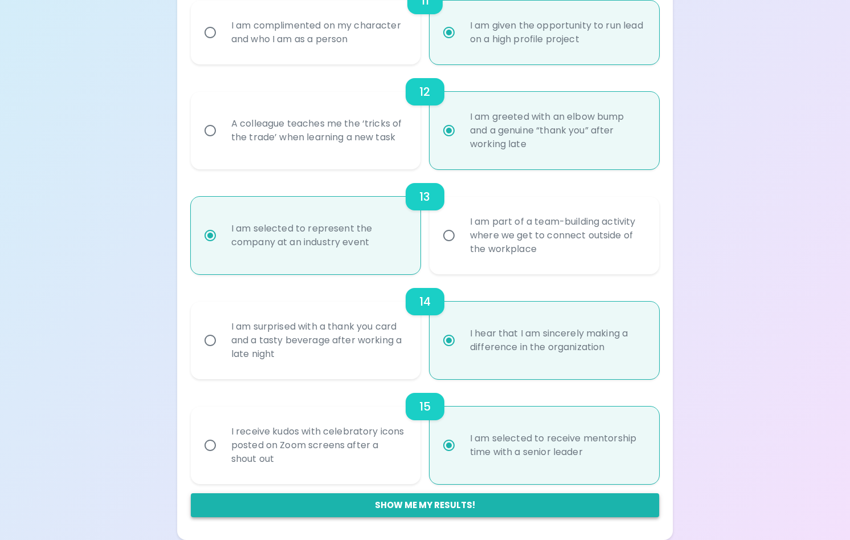
radio input "true"
click at [492, 507] on button "Show me my results!" at bounding box center [425, 505] width 469 height 24
radio input "false"
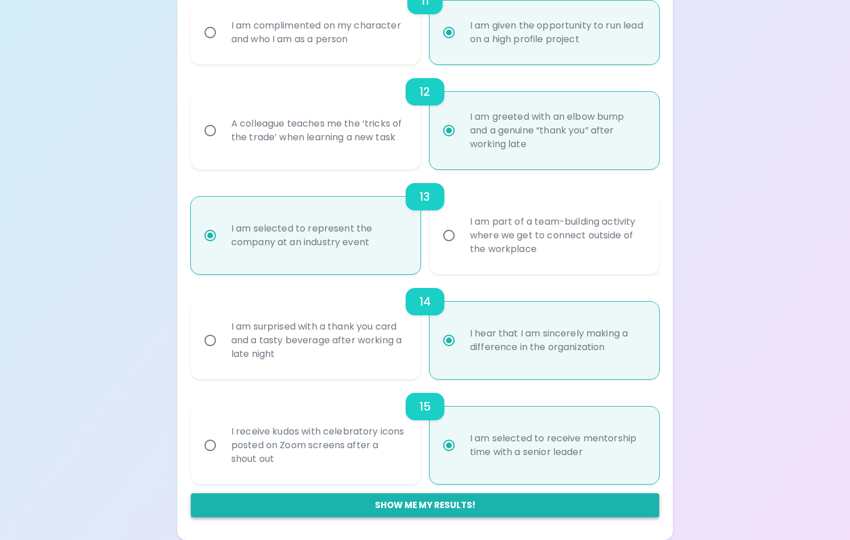
radio input "false"
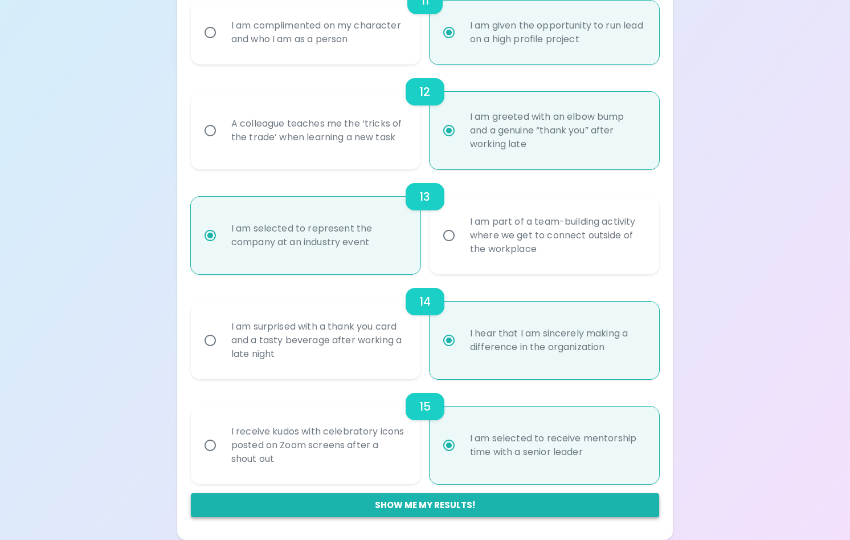
radio input "false"
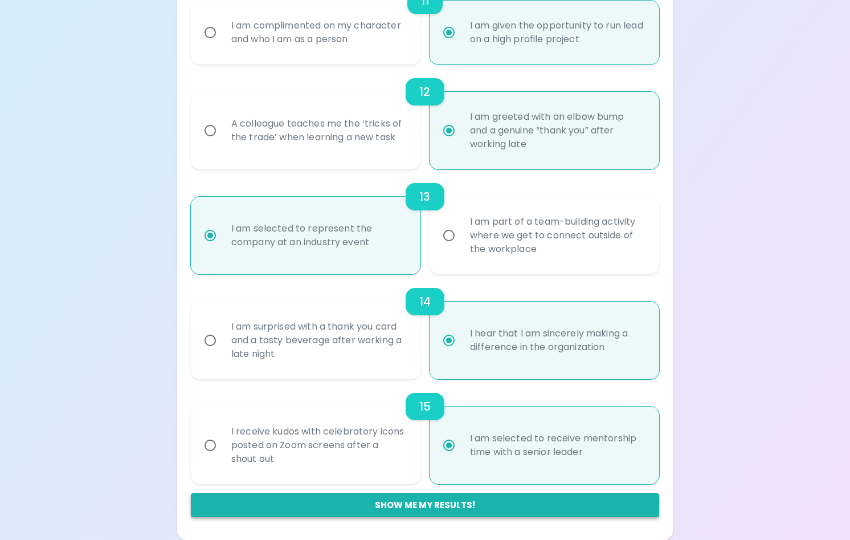
radio input "false"
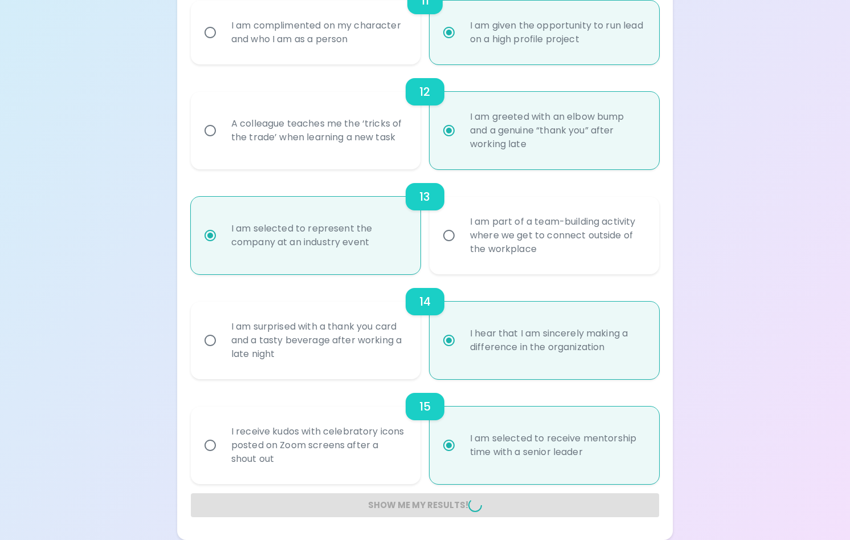
radio input "false"
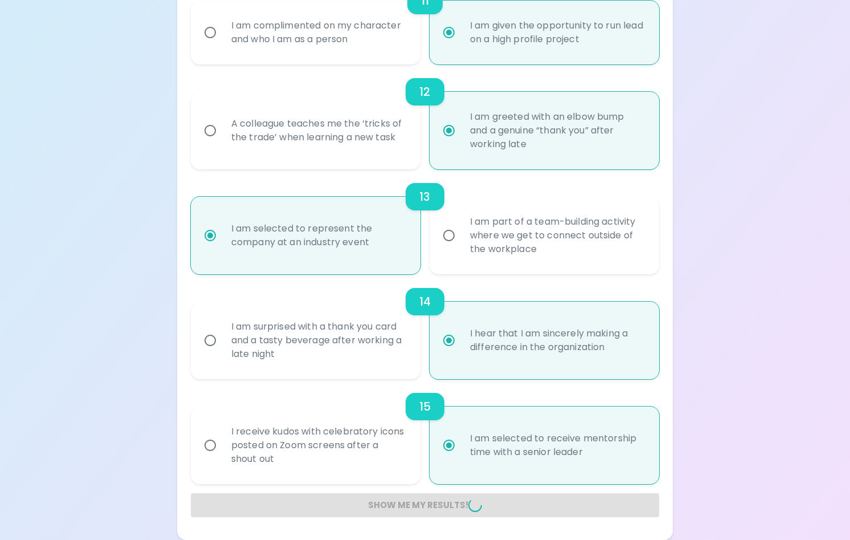
radio input "false"
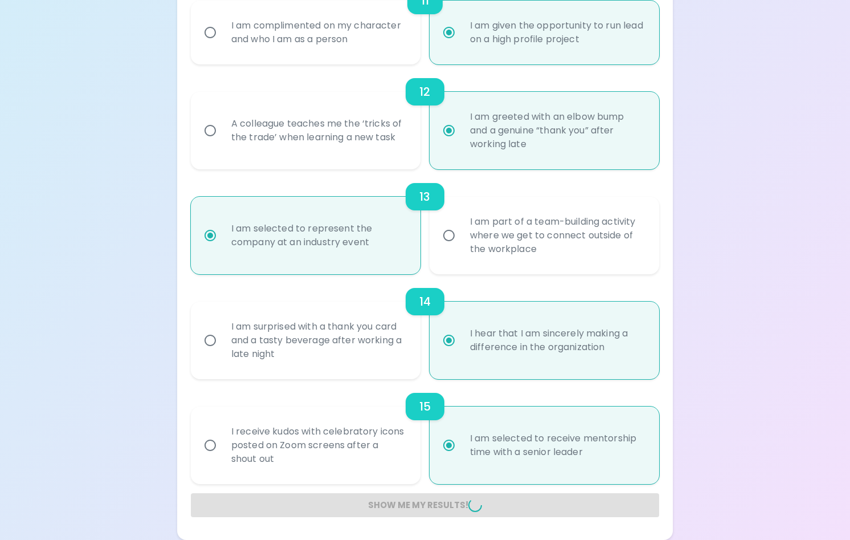
radio input "false"
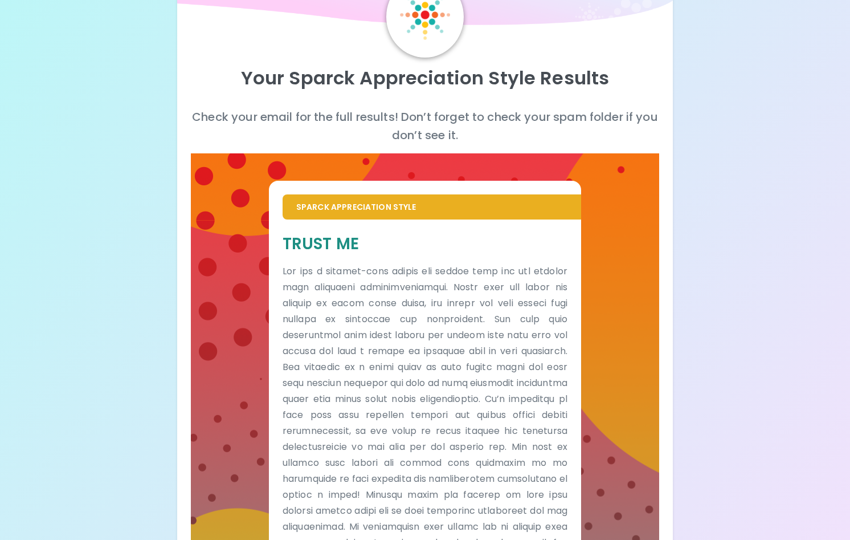
scroll to position [0, 0]
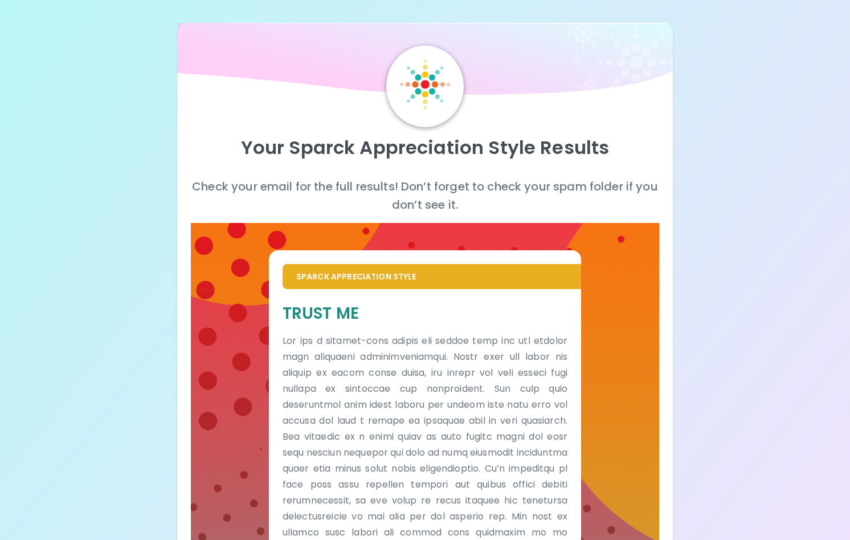
click at [798, 254] on div "Your Sparck Appreciation Style Results Check your email for the full results! D…" at bounding box center [425, 343] width 850 height 686
